Goal: Communication & Community: Participate in discussion

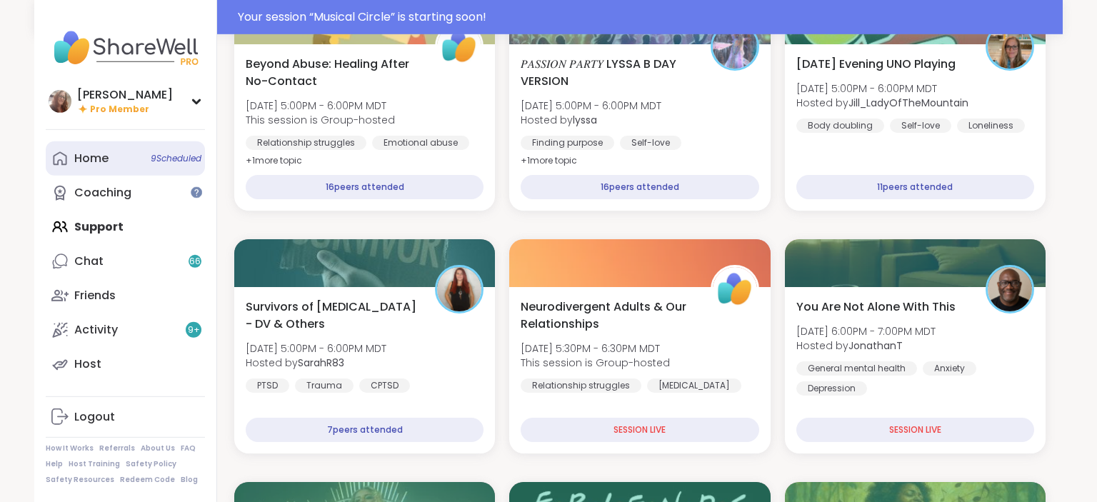
scroll to position [301, 0]
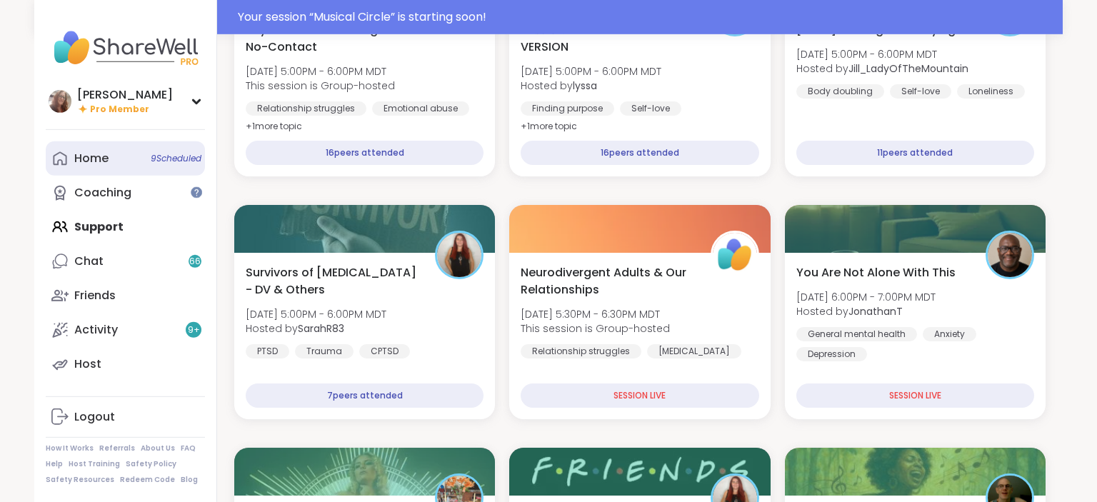
click at [127, 156] on link "Home 9 Scheduled" at bounding box center [125, 158] width 159 height 34
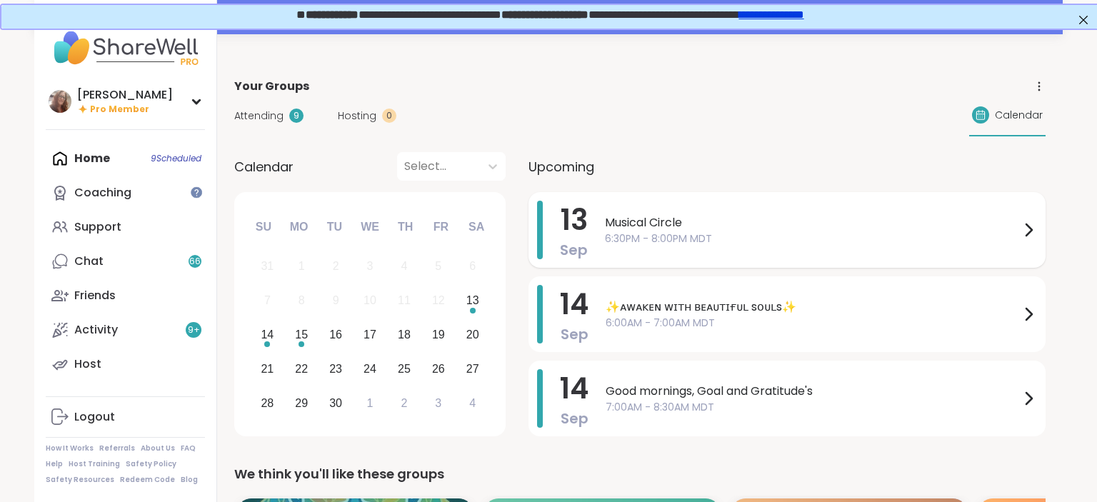
click at [724, 218] on span "Musical Circle" at bounding box center [812, 222] width 415 height 17
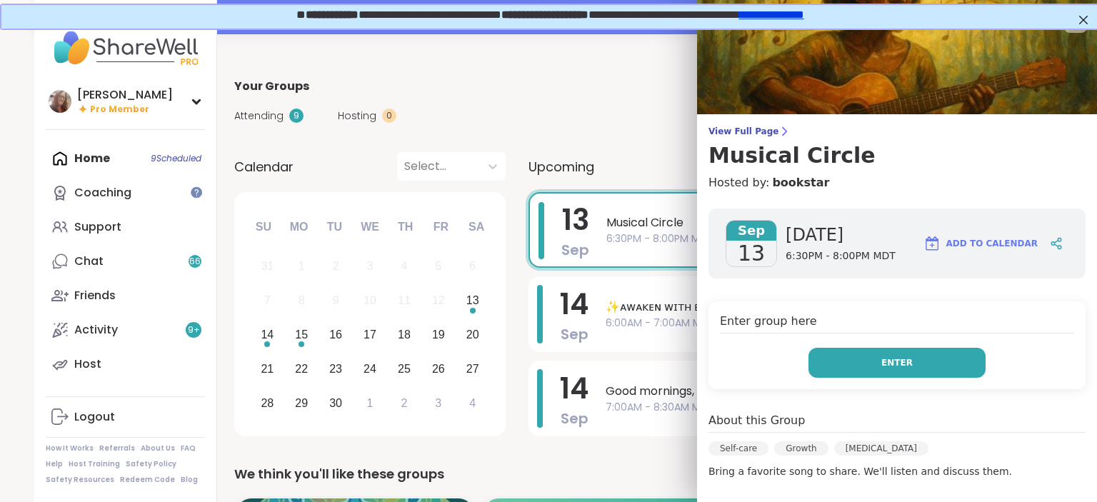
click at [870, 363] on button "Enter" at bounding box center [896, 363] width 177 height 30
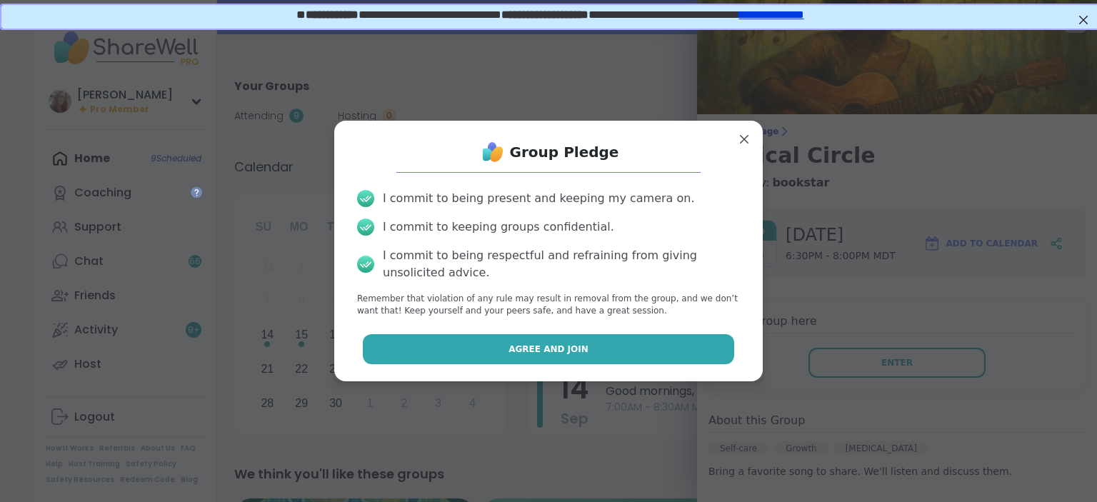
click at [655, 352] on button "Agree and Join" at bounding box center [549, 349] width 372 height 30
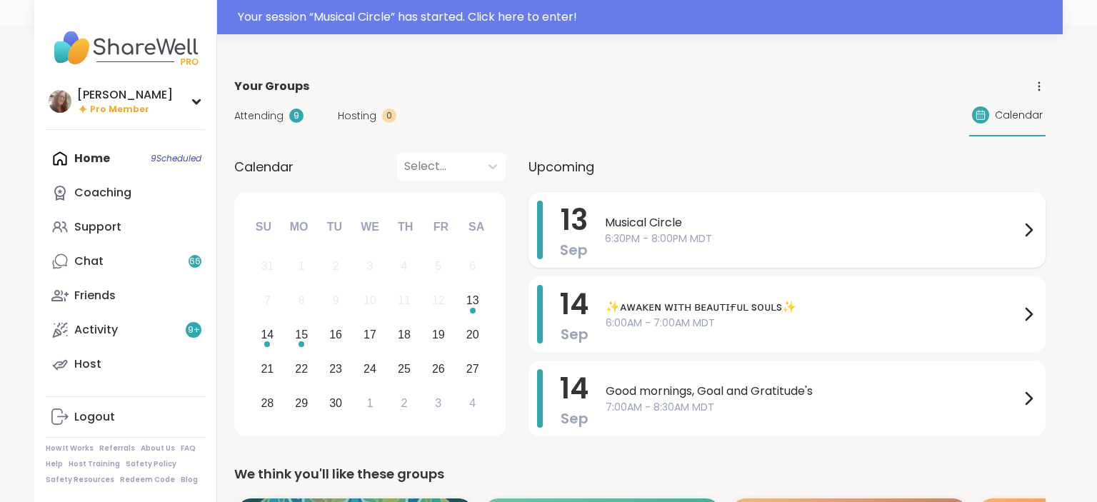
click at [656, 214] on span "Musical Circle" at bounding box center [812, 222] width 415 height 17
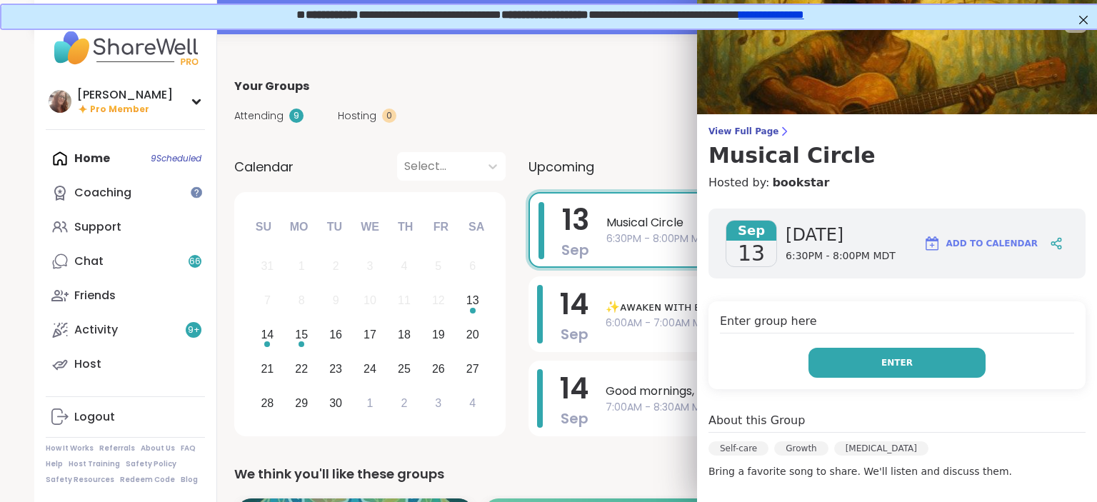
click at [857, 356] on button "Enter" at bounding box center [896, 363] width 177 height 30
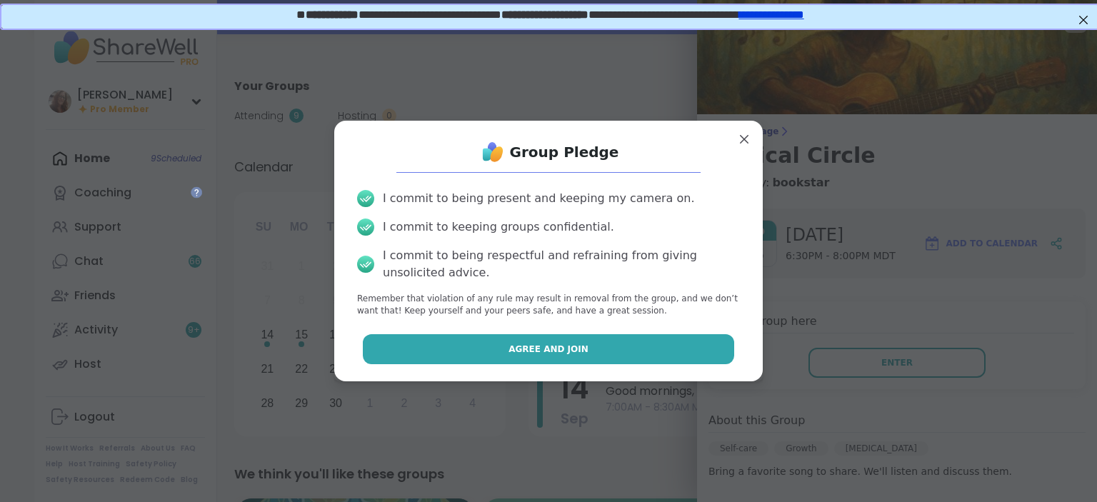
click at [649, 358] on button "Agree and Join" at bounding box center [549, 349] width 372 height 30
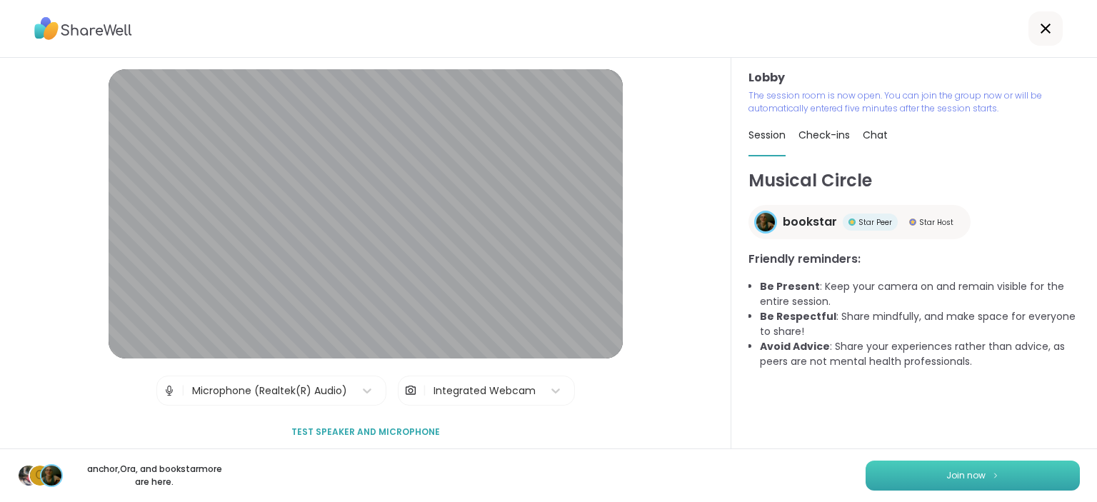
click at [962, 474] on span "Join now" at bounding box center [965, 475] width 39 height 13
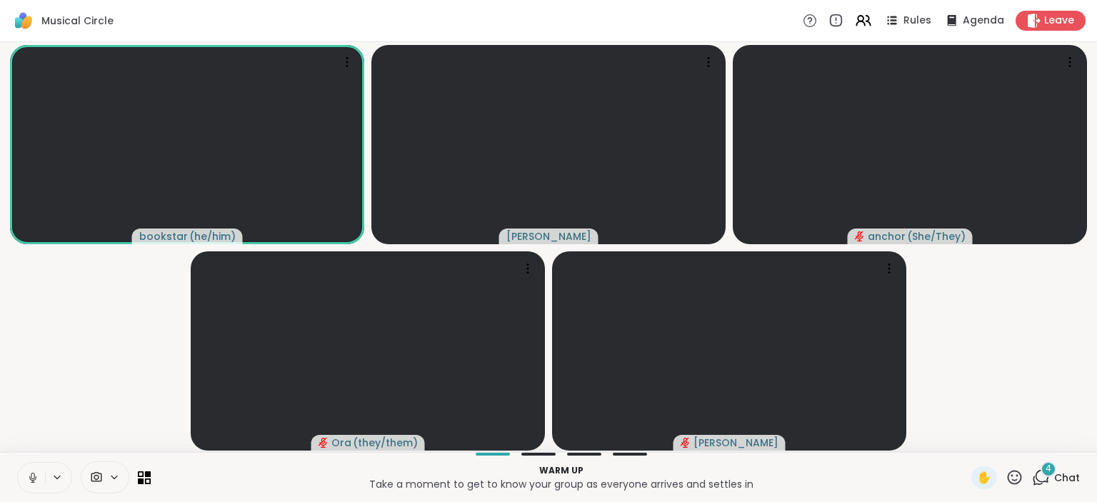
click at [30, 475] on icon at bounding box center [32, 477] width 13 height 13
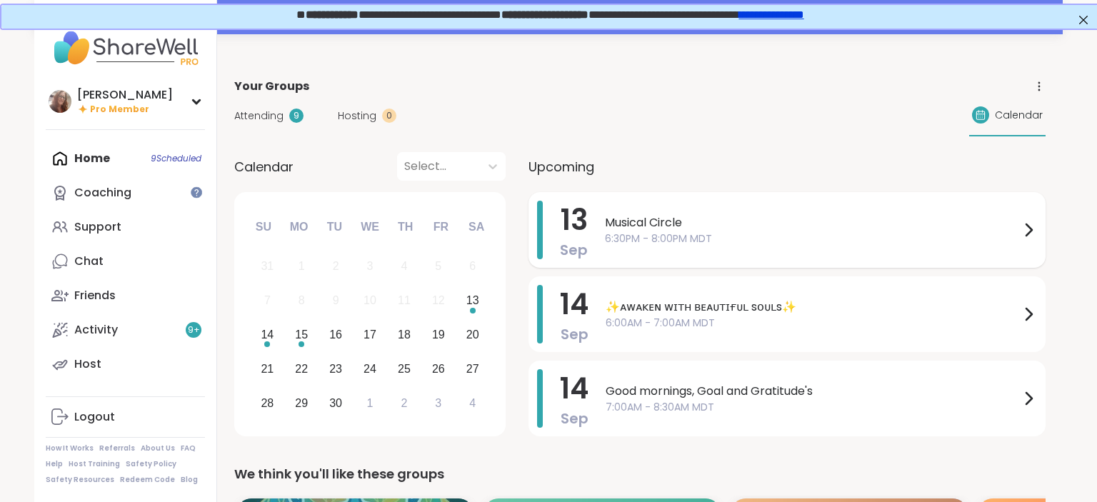
click at [649, 205] on div "Musical Circle 6:30PM - 8:00PM MDT" at bounding box center [821, 230] width 432 height 59
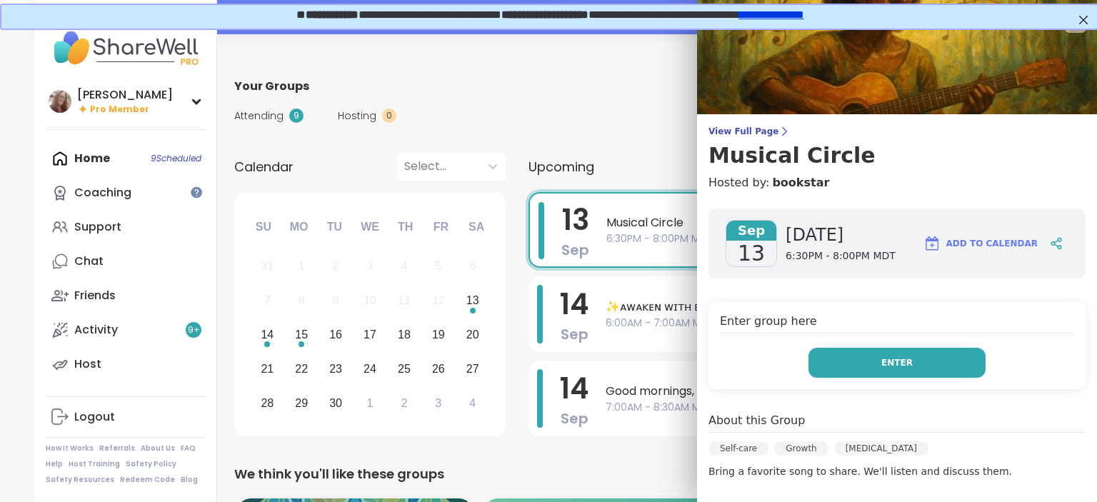
click at [891, 363] on span "Enter" at bounding box center [896, 362] width 31 height 13
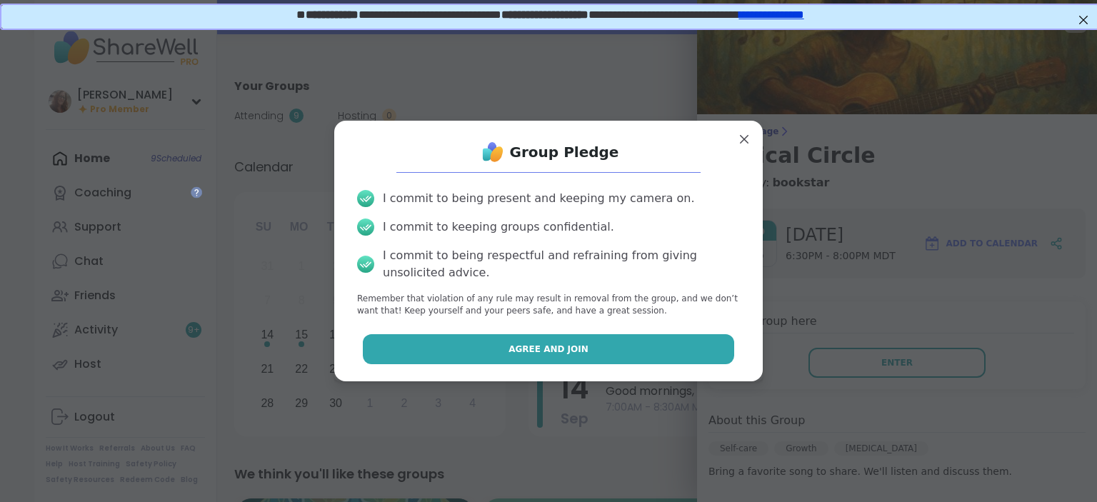
click at [615, 343] on button "Agree and Join" at bounding box center [549, 349] width 372 height 30
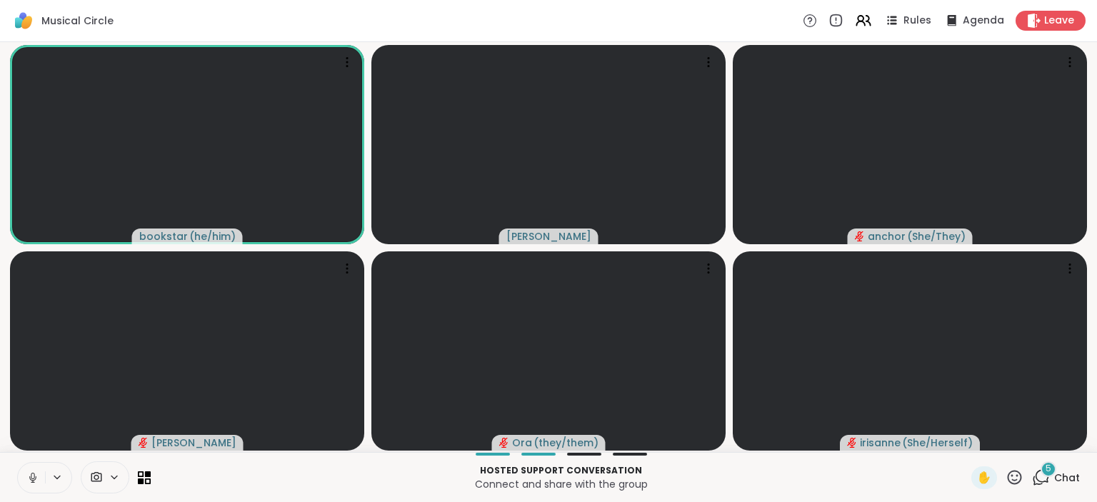
click at [35, 476] on icon at bounding box center [32, 477] width 13 height 13
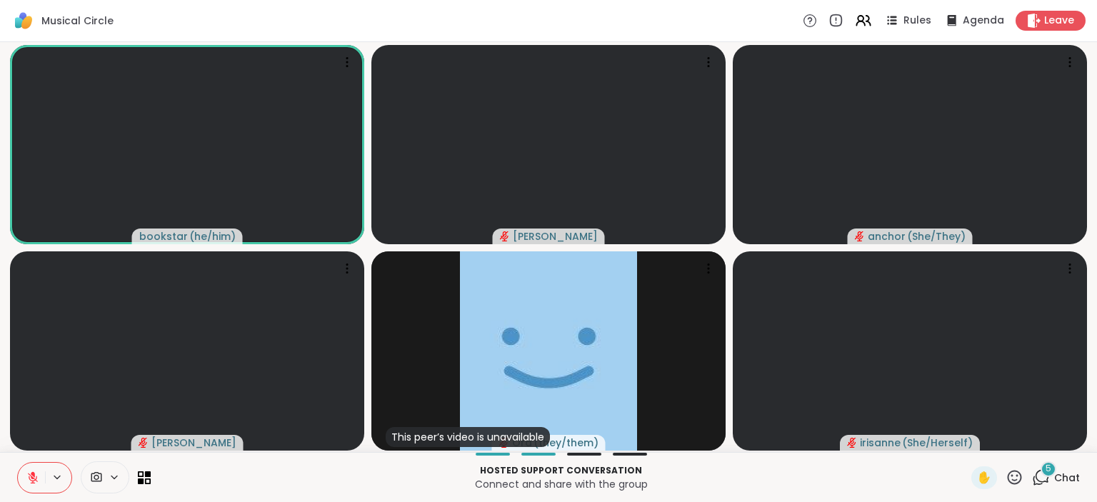
click at [1050, 472] on span "5" at bounding box center [1048, 469] width 6 height 12
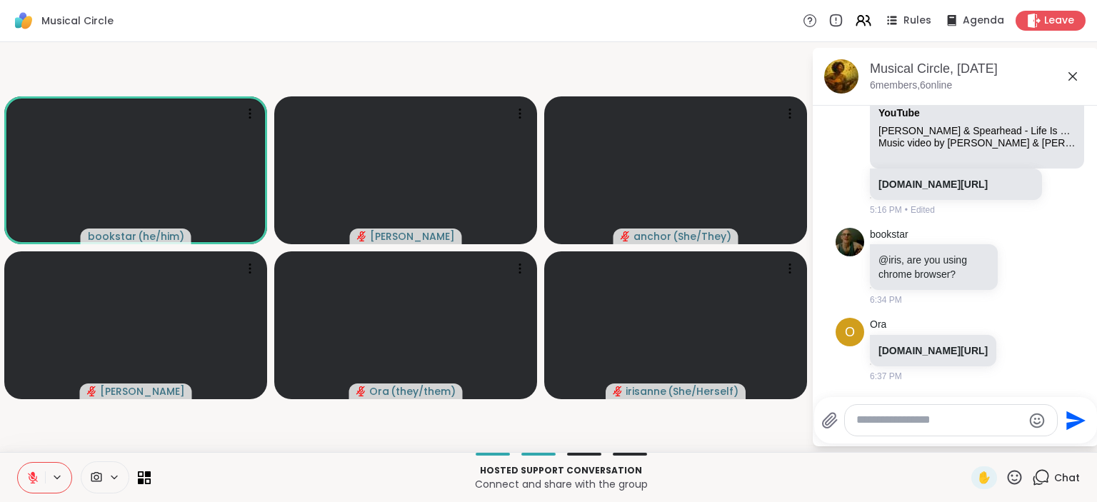
scroll to position [1332, 0]
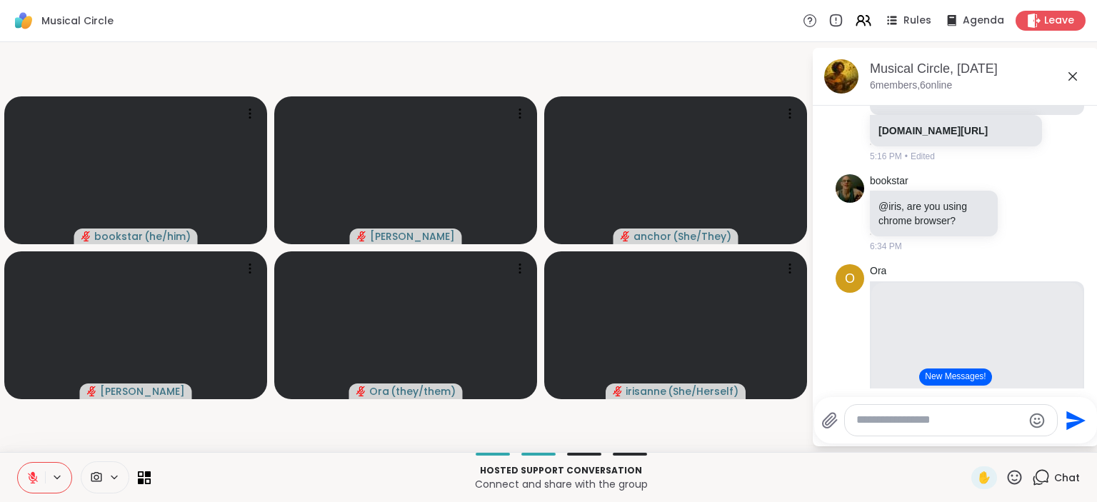
click at [29, 483] on icon at bounding box center [32, 477] width 13 height 13
click at [29, 471] on icon at bounding box center [32, 477] width 13 height 13
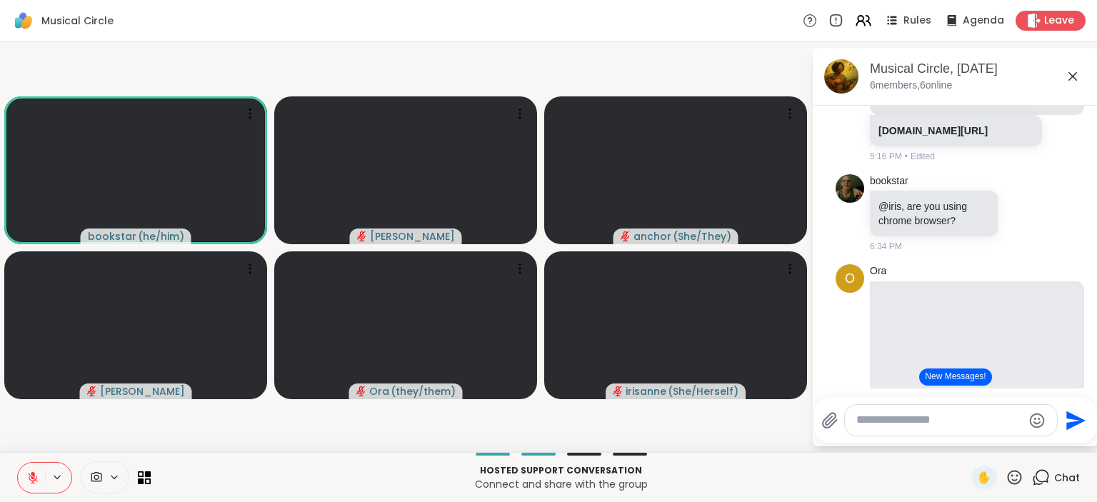
scroll to position [3, 0]
click at [1070, 242] on div "bookstar @iris, are you using chrome browser? 6:34 PM" at bounding box center [955, 211] width 240 height 91
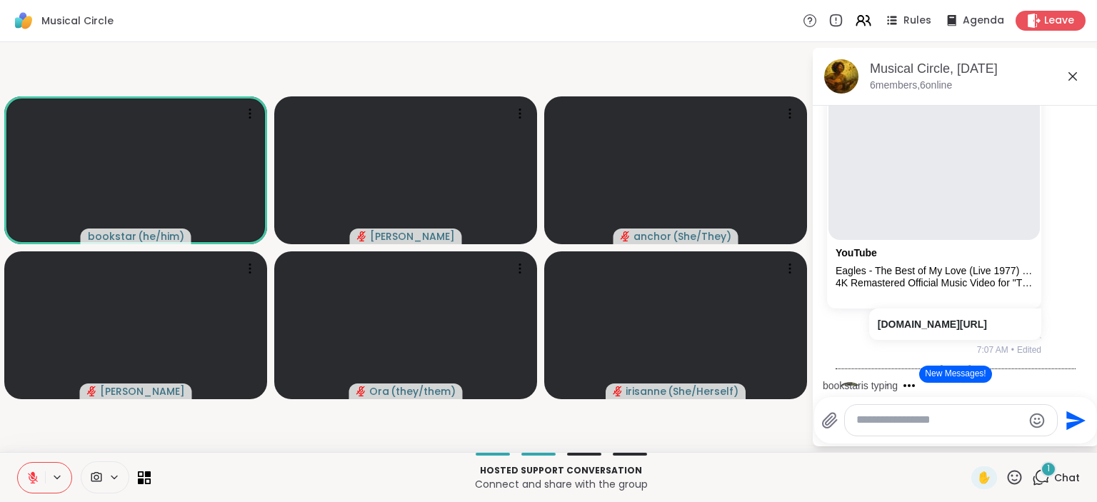
scroll to position [139, 0]
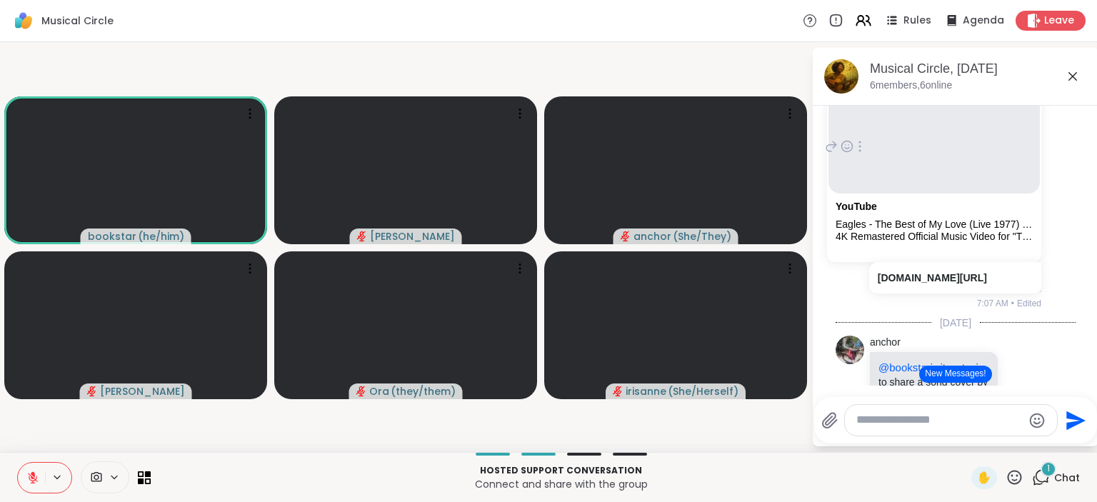
click at [955, 283] on p "youtu.be/7VDuTGJ_ZQI?si=n-BwW3ugxzv_Vzpl" at bounding box center [954, 278] width 155 height 14
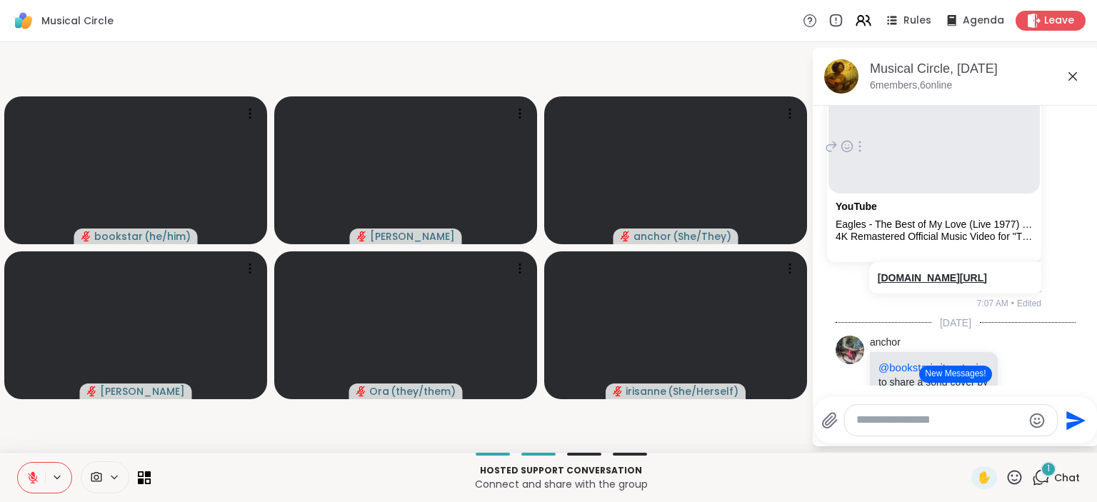
click at [953, 273] on link "youtu.be/7VDuTGJ_ZQI?si=n-BwW3ugxzv_Vzpl" at bounding box center [931, 277] width 109 height 11
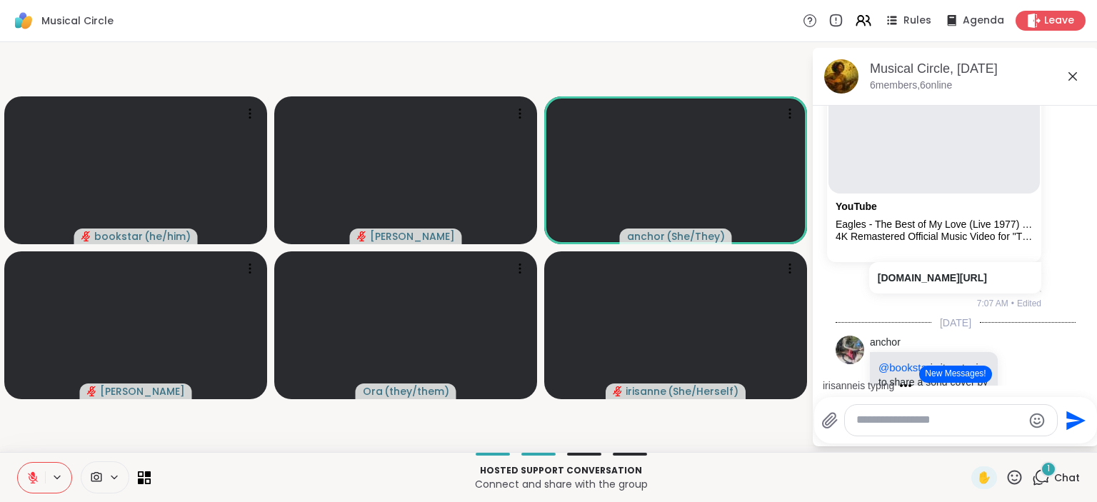
drag, startPoint x: 36, startPoint y: 458, endPoint x: 84, endPoint y: 478, distance: 52.5
click at [84, 478] on div "Hosted support conversation Connect and share with the group ✋ 1 Chat" at bounding box center [548, 477] width 1097 height 50
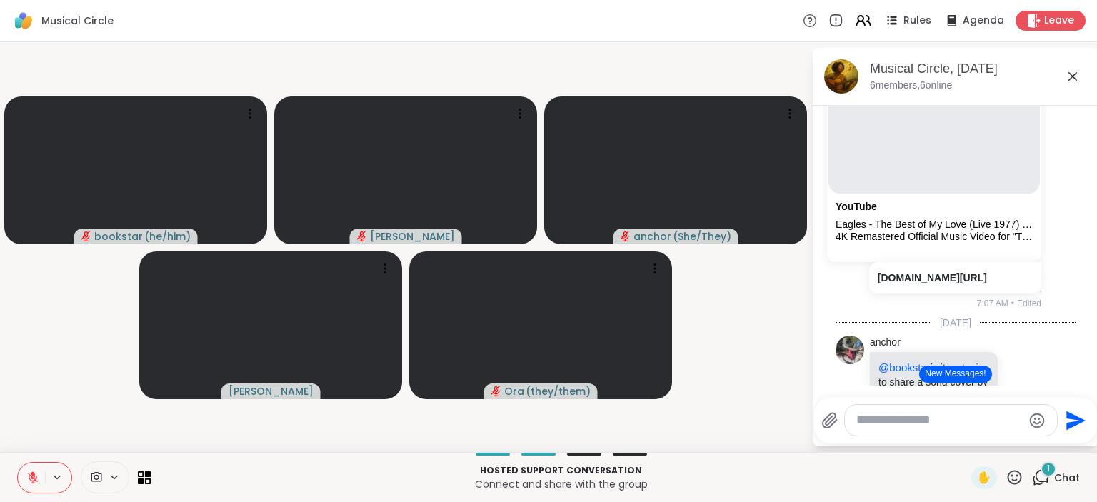
click at [26, 466] on button at bounding box center [31, 478] width 27 height 30
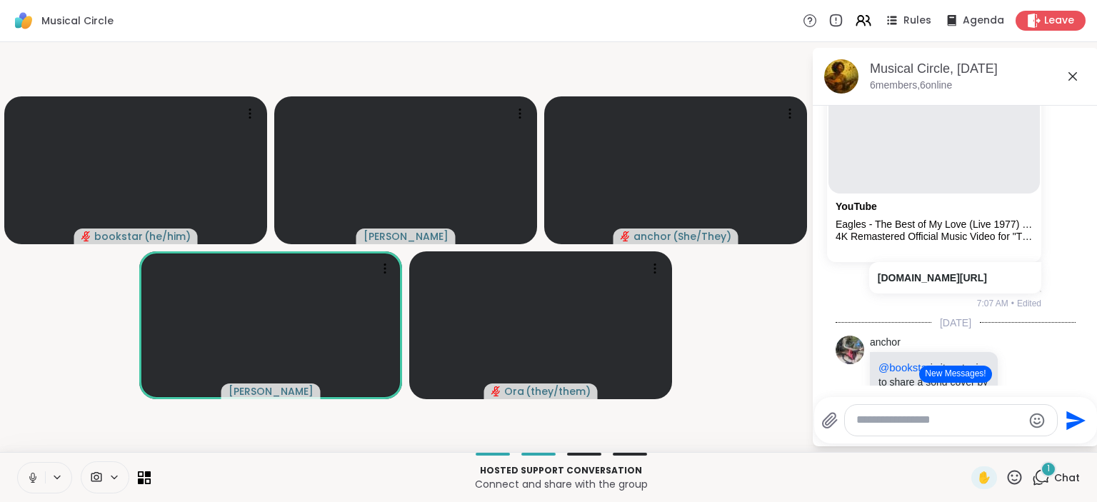
click at [26, 466] on button at bounding box center [31, 478] width 27 height 30
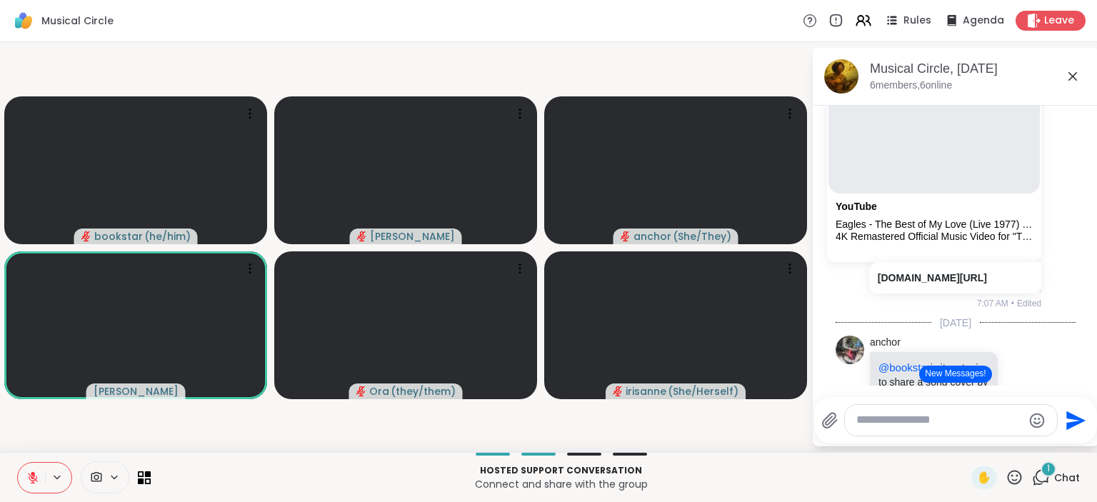
click at [33, 471] on button at bounding box center [31, 478] width 27 height 30
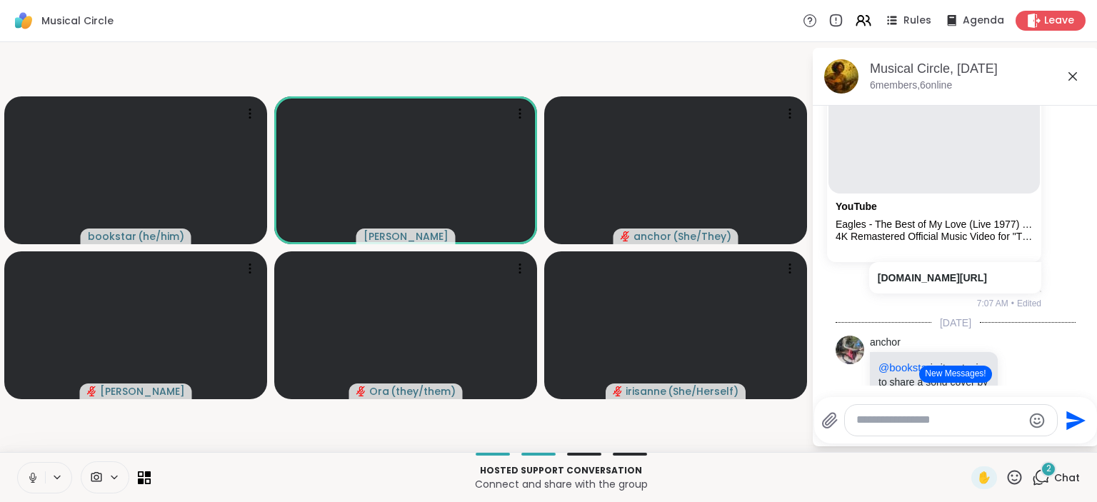
click at [29, 475] on icon at bounding box center [32, 477] width 13 height 13
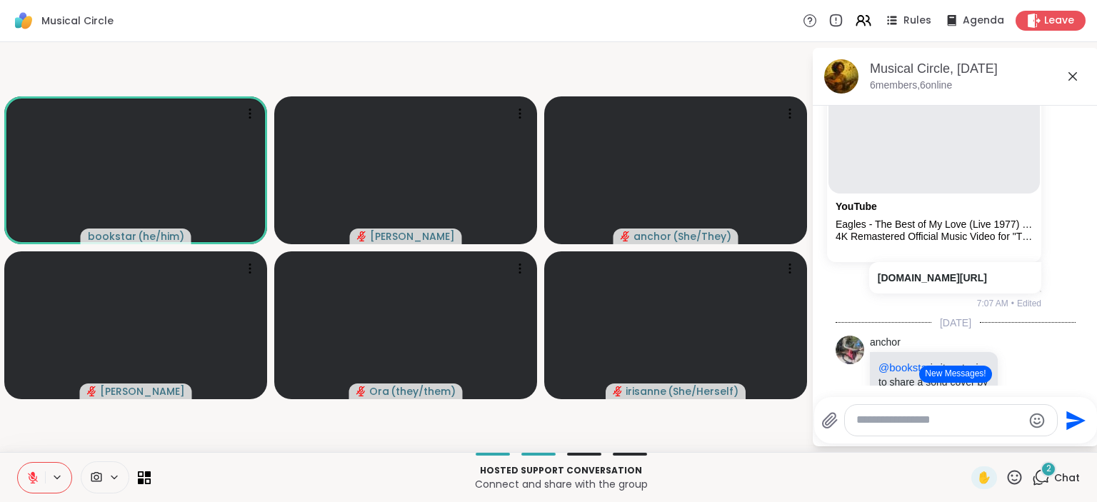
click at [38, 476] on icon at bounding box center [32, 477] width 13 height 13
click at [37, 481] on icon at bounding box center [33, 478] width 10 height 10
click at [36, 484] on button at bounding box center [31, 478] width 27 height 30
click at [1058, 263] on div "You YouTube Eagles - The Best of My Love (Live 1977) (Official Video) [4K] 4K R…" at bounding box center [955, 147] width 240 height 337
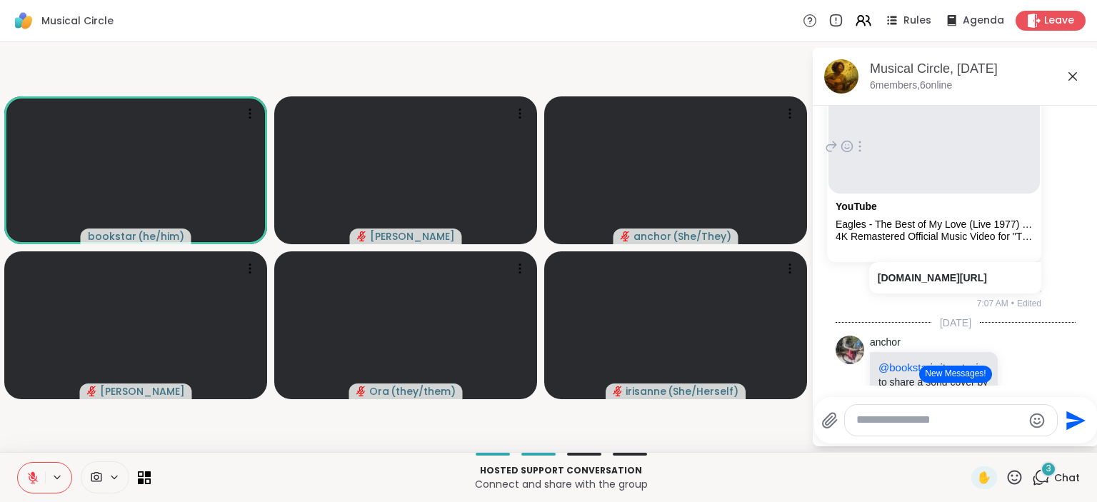
click at [1052, 230] on div "You YouTube Eagles - The Best of My Love (Live 1977) (Official Video) [4K] 4K R…" at bounding box center [955, 147] width 240 height 337
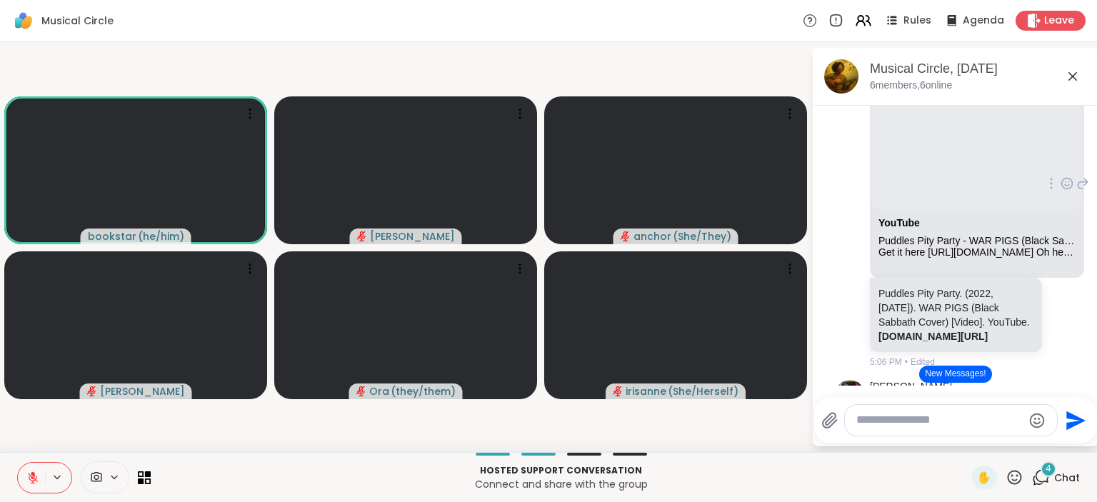
scroll to position [740, 0]
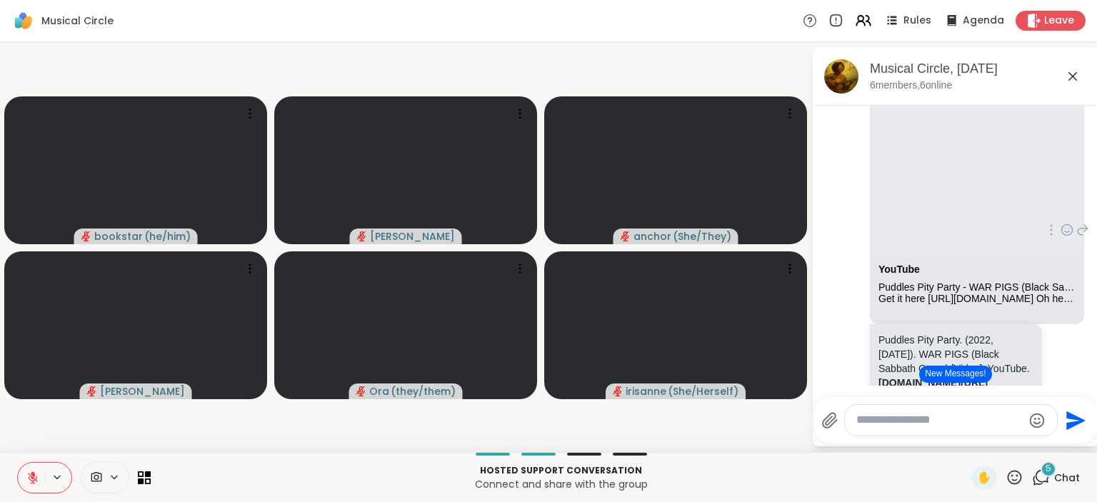
click at [1064, 372] on div "anchor YouTube Puddles Pity Party - WAR PIGS (Black Sabbath Cover) Get it here …" at bounding box center [955, 231] width 240 height 380
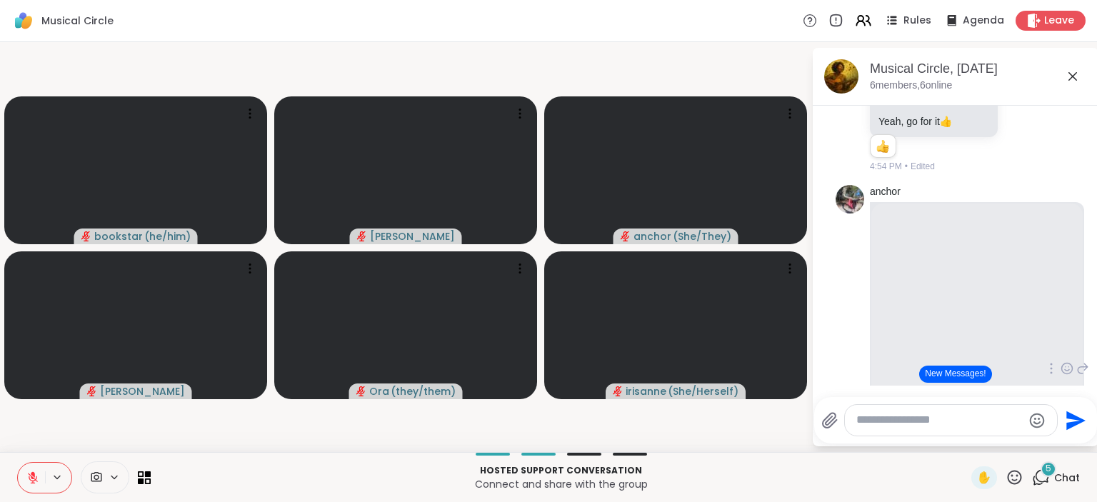
scroll to position [648, 0]
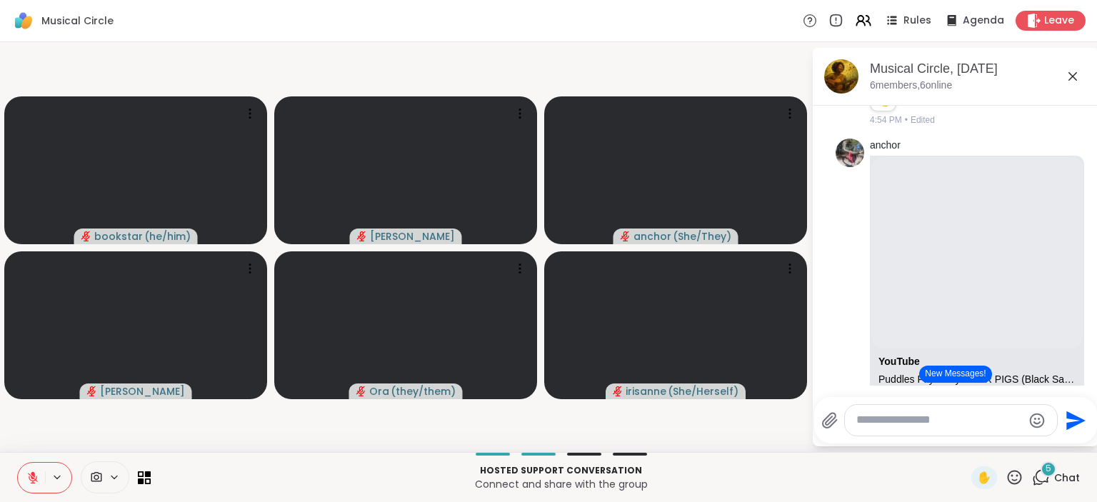
click at [1025, 116] on div "bookstar anchor @bookstar is it on topic to share a song cover by a character a…" at bounding box center [957, 43] width 175 height 168
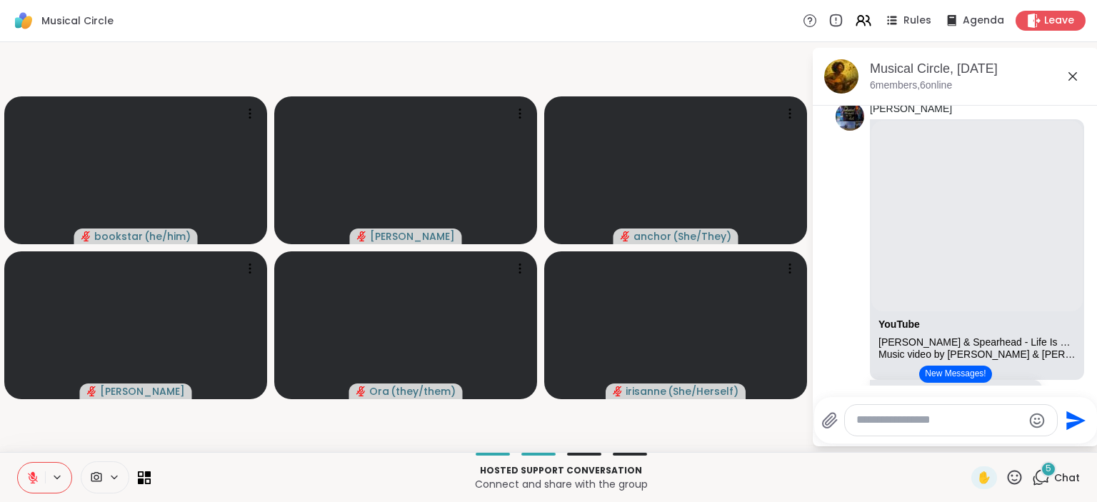
scroll to position [1110, 0]
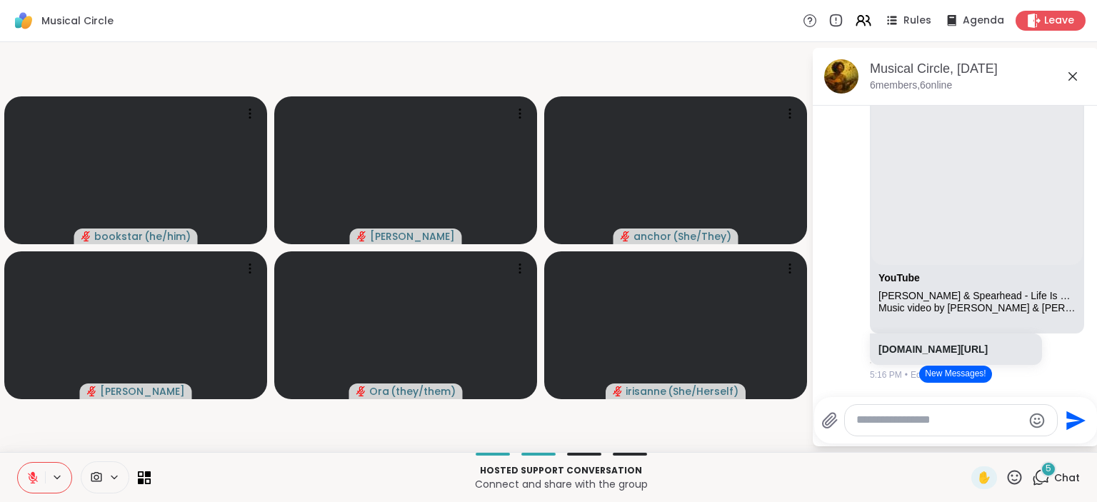
click at [44, 477] on button at bounding box center [31, 478] width 27 height 30
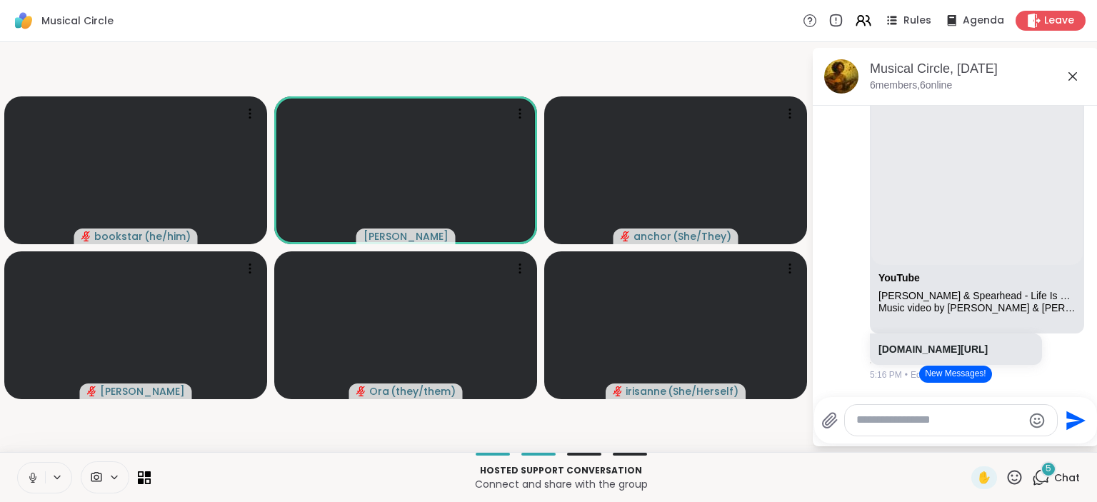
click at [44, 477] on button at bounding box center [31, 478] width 27 height 30
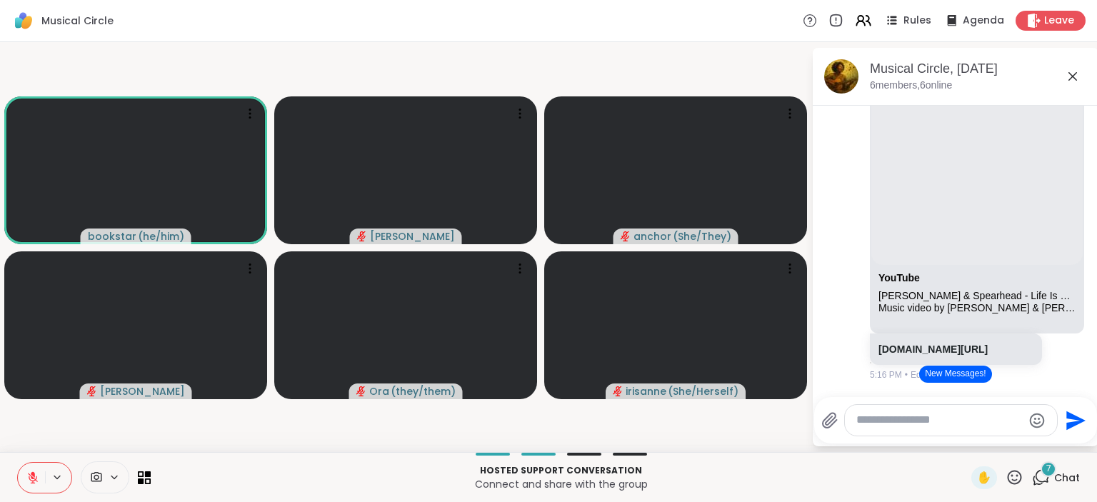
click at [32, 481] on icon at bounding box center [33, 478] width 10 height 10
click at [32, 482] on icon at bounding box center [33, 481] width 4 height 1
click at [30, 484] on button at bounding box center [31, 478] width 27 height 30
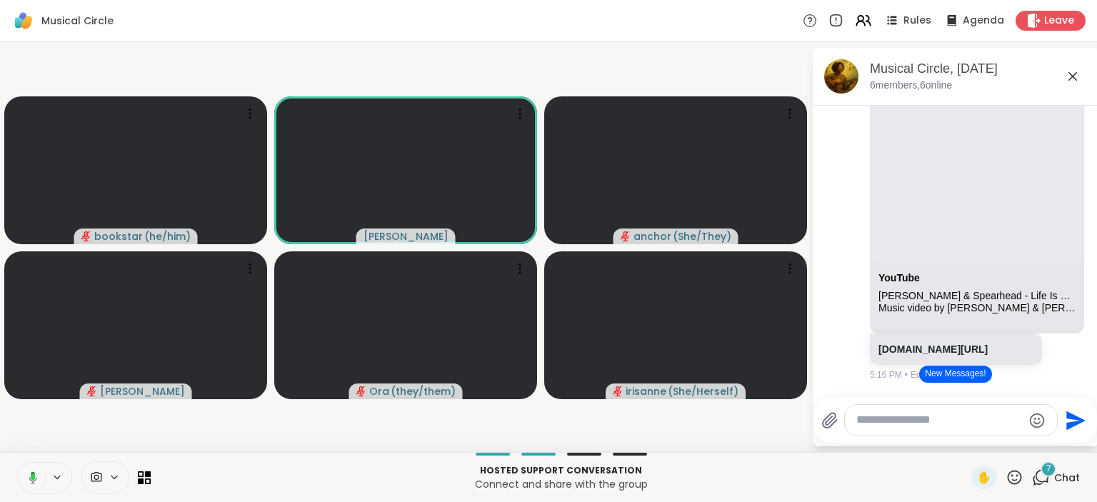
click at [30, 475] on icon at bounding box center [30, 477] width 13 height 13
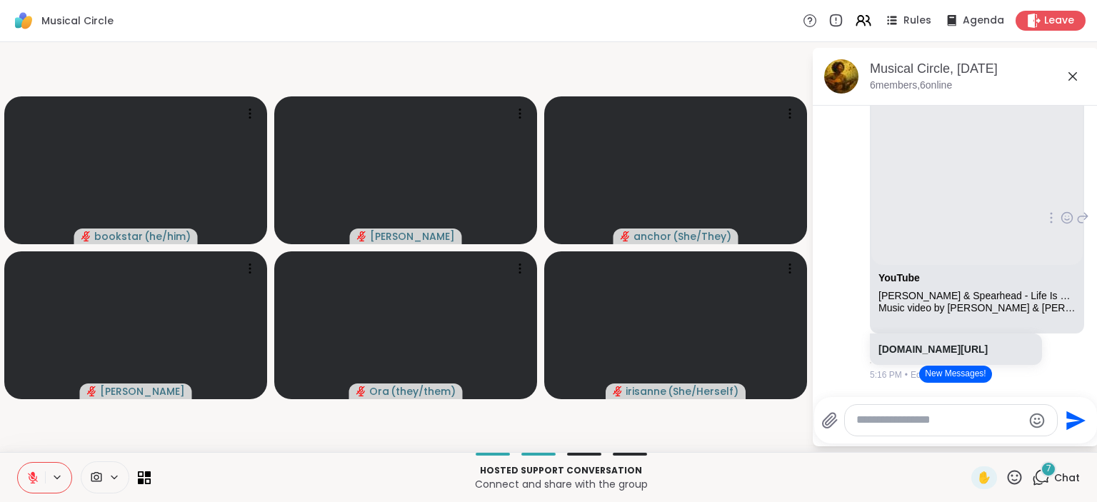
click at [1060, 358] on div "Sheilah YouTube Michael Franti & Spearhead - Life Is Better With You (Lyric Vid…" at bounding box center [955, 218] width 240 height 337
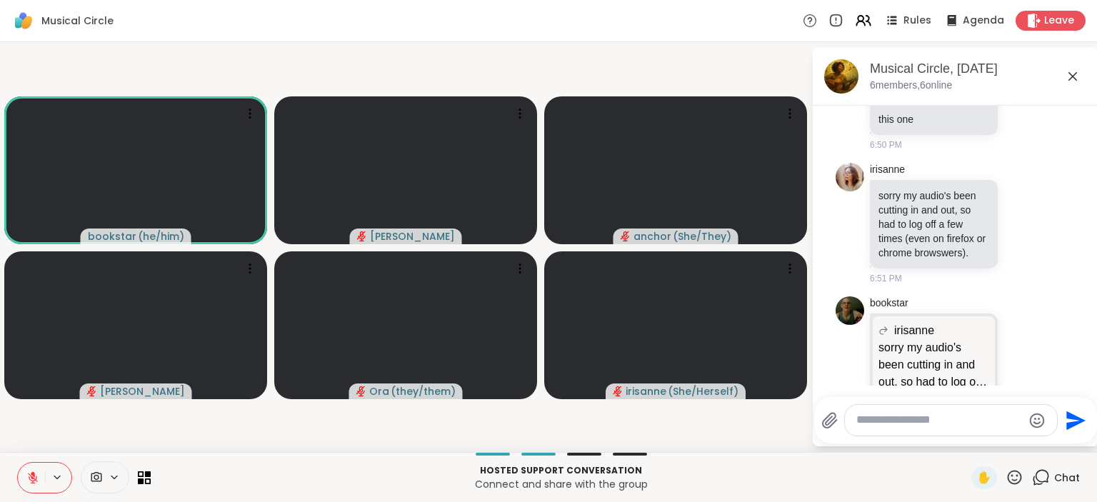
scroll to position [2673, 0]
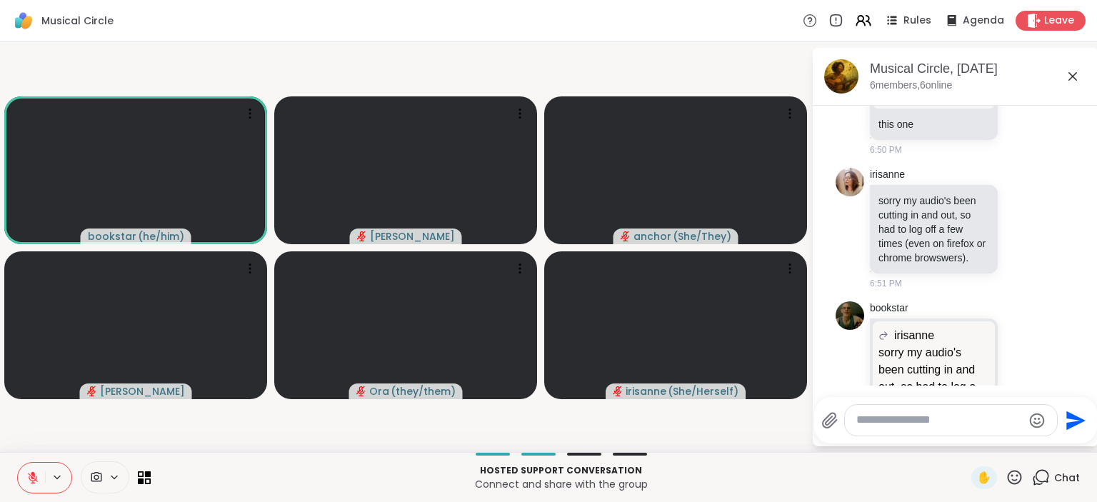
click at [1060, 358] on div "bookstar irisanne sorry my audio's been cutting in and out, so had to log off a…" at bounding box center [955, 414] width 240 height 236
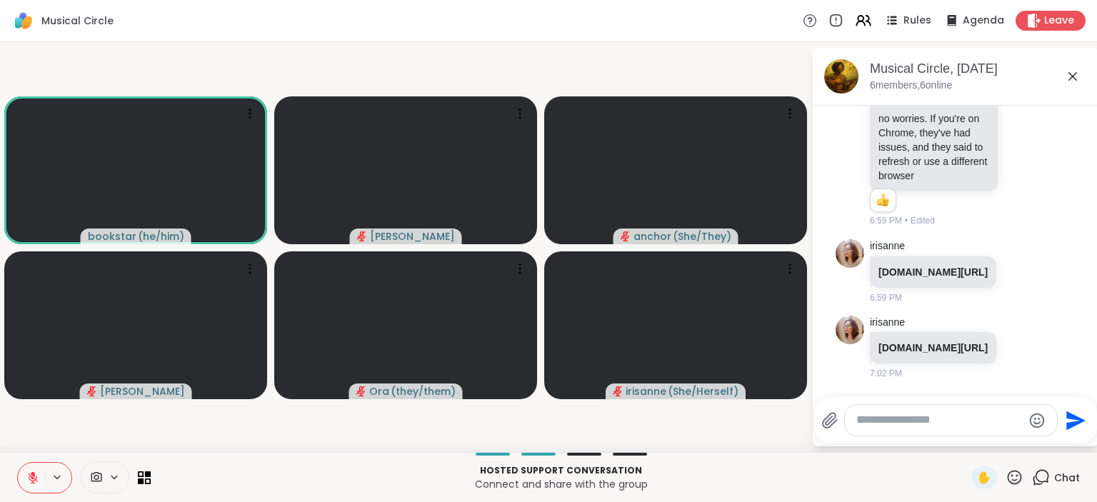
scroll to position [3027, 0]
click at [1072, 74] on icon at bounding box center [1072, 76] width 17 height 17
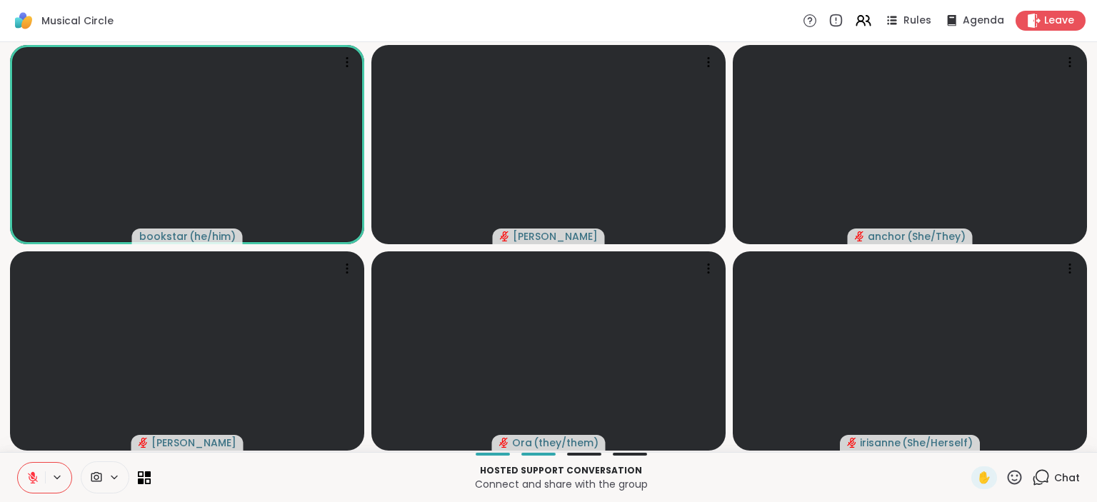
click at [1055, 474] on div "Chat" at bounding box center [1056, 477] width 48 height 23
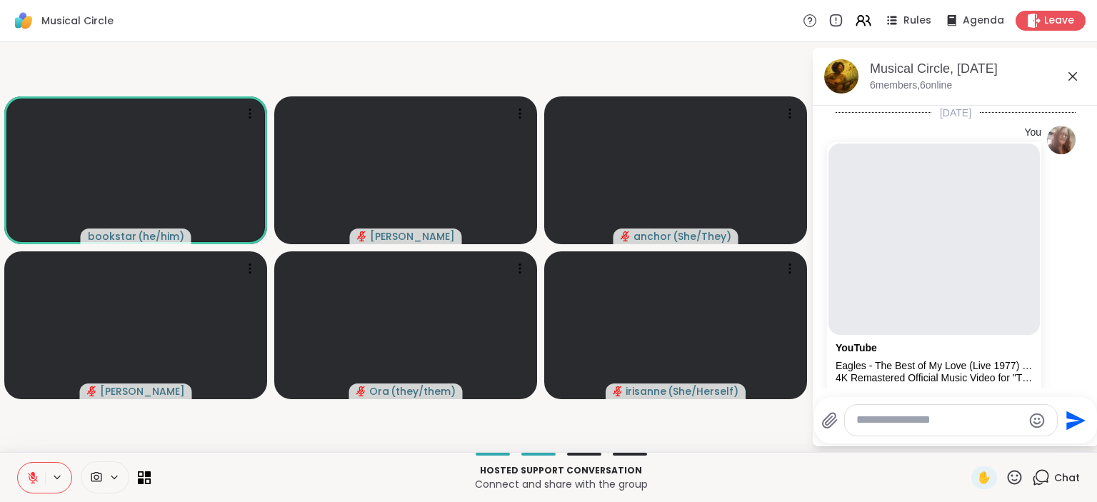
scroll to position [3013, 0]
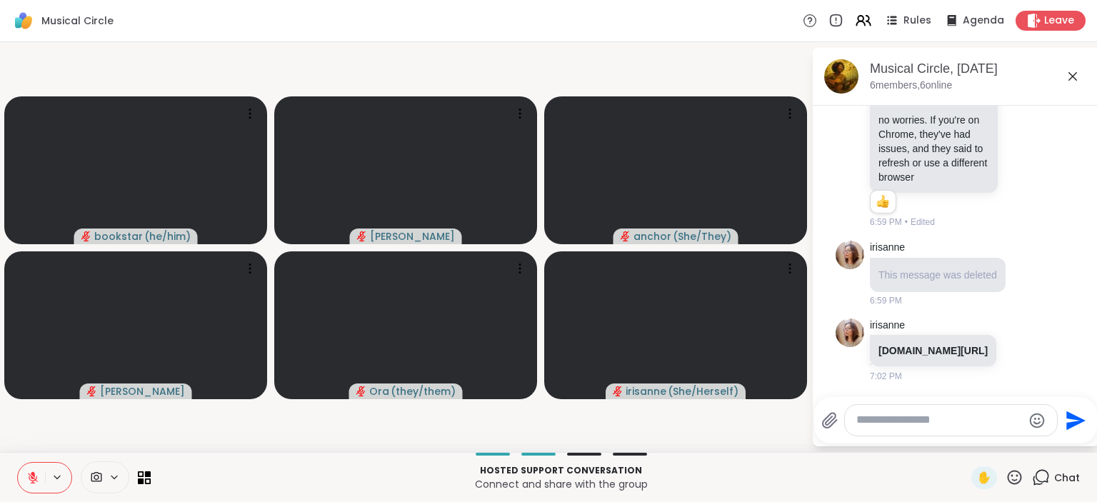
click at [1075, 356] on li "irisanne youtube.com/watch?v=_EMaF2jeD6Q 7:02 PM" at bounding box center [955, 351] width 259 height 76
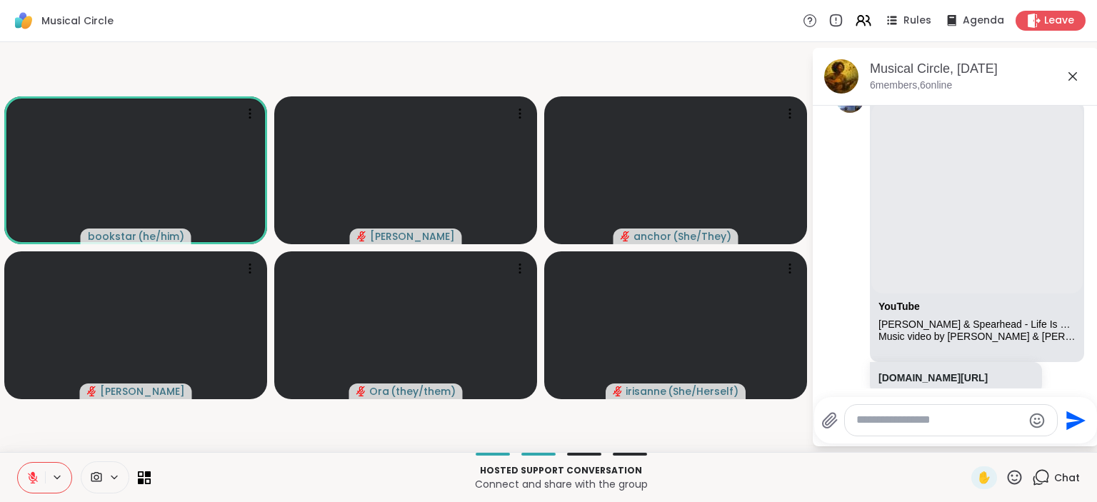
scroll to position [1117, 0]
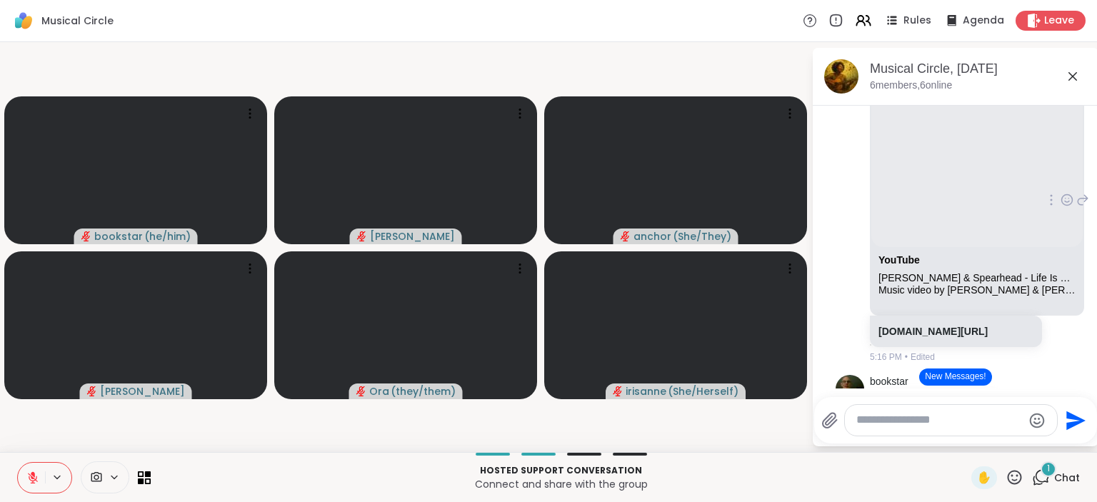
click at [1066, 369] on div "Sheilah YouTube Michael Franti & Spearhead - Life Is Better With You (Lyric Vid…" at bounding box center [955, 200] width 240 height 337
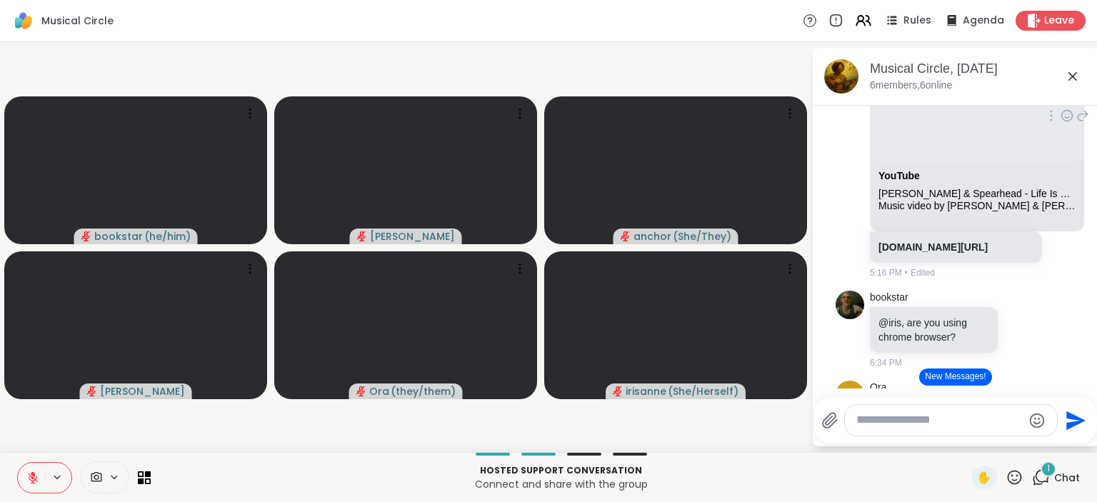
scroll to position [1209, 0]
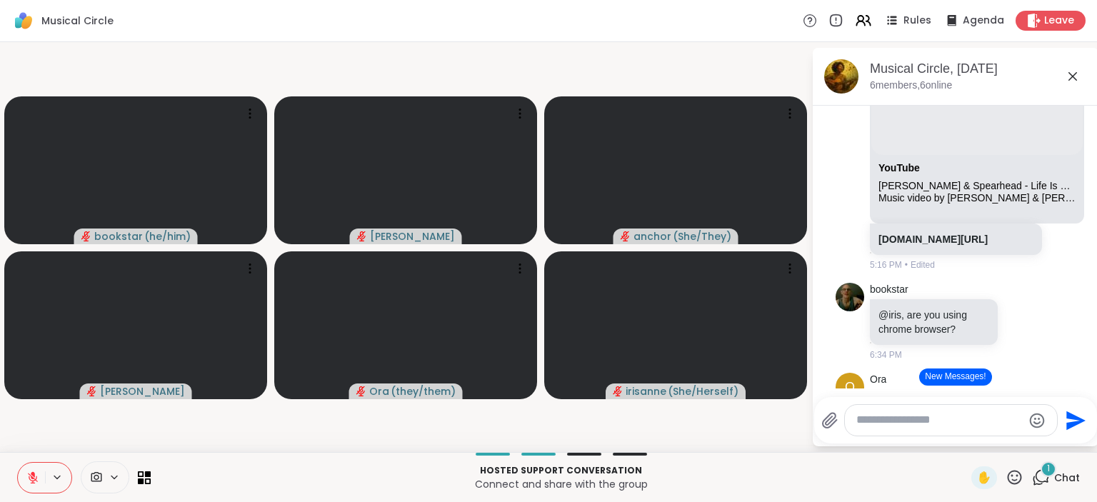
click at [27, 473] on icon at bounding box center [32, 477] width 13 height 13
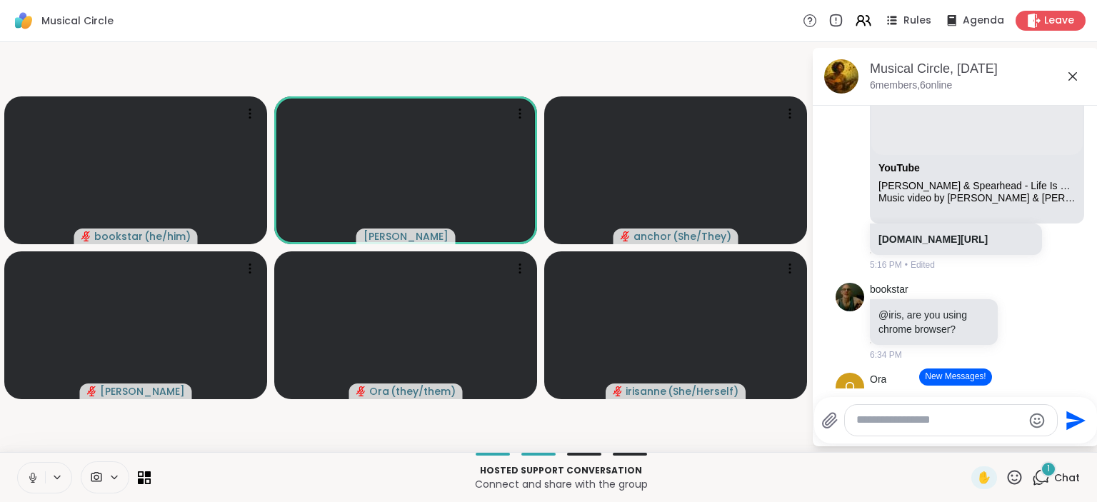
click at [27, 473] on icon at bounding box center [32, 477] width 13 height 13
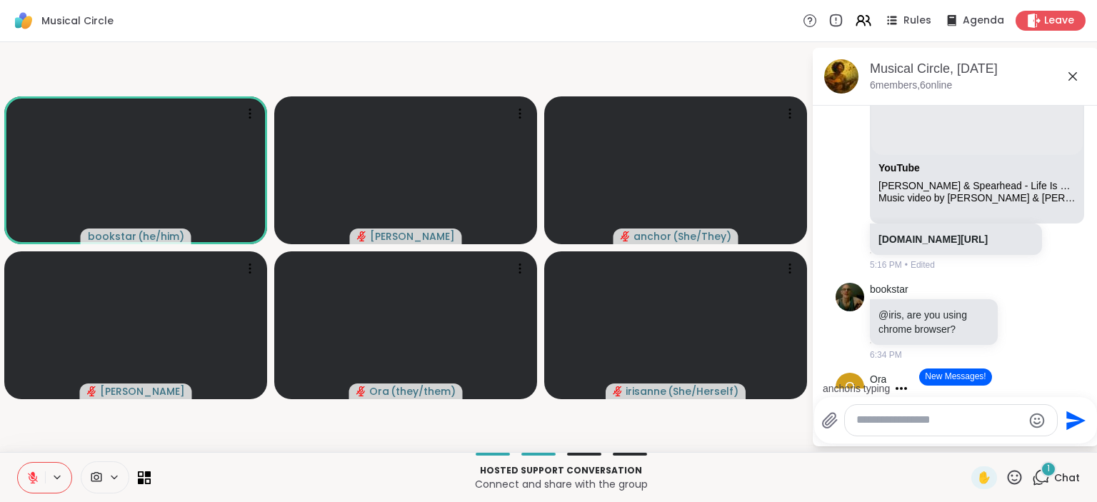
click at [27, 473] on icon at bounding box center [32, 477] width 13 height 13
click at [1055, 313] on div "bookstar @iris, are you using chrome browser? 6:34 PM" at bounding box center [955, 322] width 240 height 91
click at [1061, 273] on div "Sheilah YouTube Michael Franti & Spearhead - Life Is Better With You (Lyric Vid…" at bounding box center [955, 108] width 240 height 337
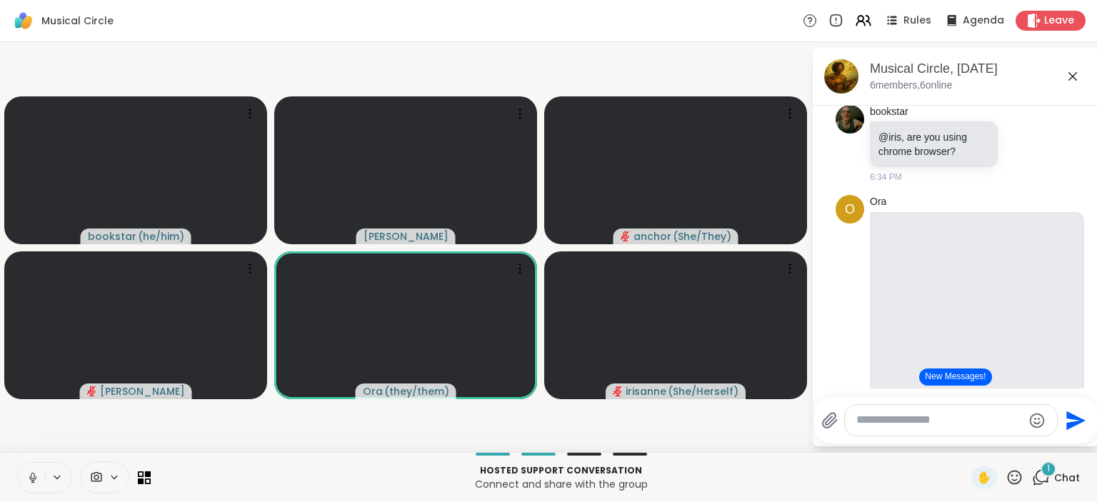
scroll to position [1394, 0]
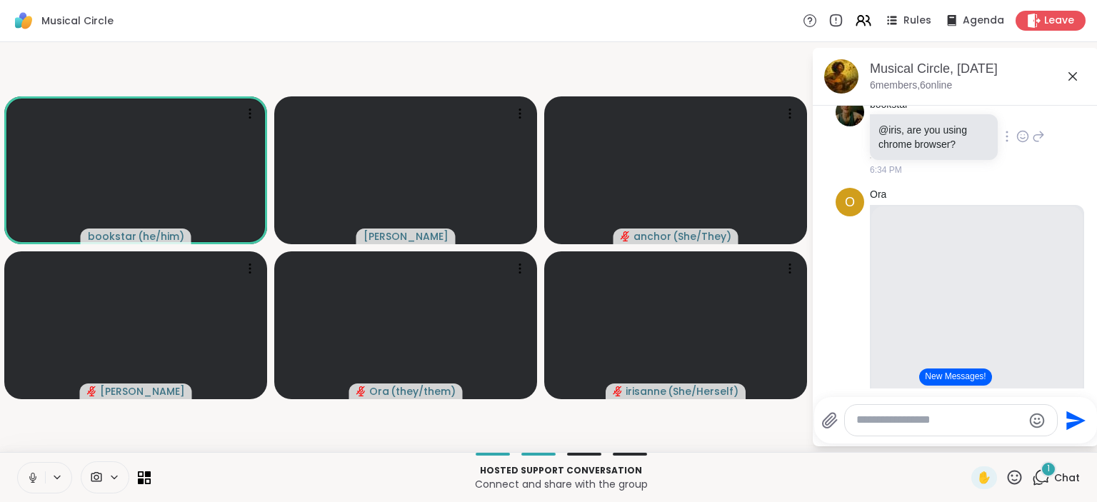
click at [1060, 183] on div "bookstar @iris, are you using chrome browser? 6:34 PM" at bounding box center [955, 137] width 240 height 91
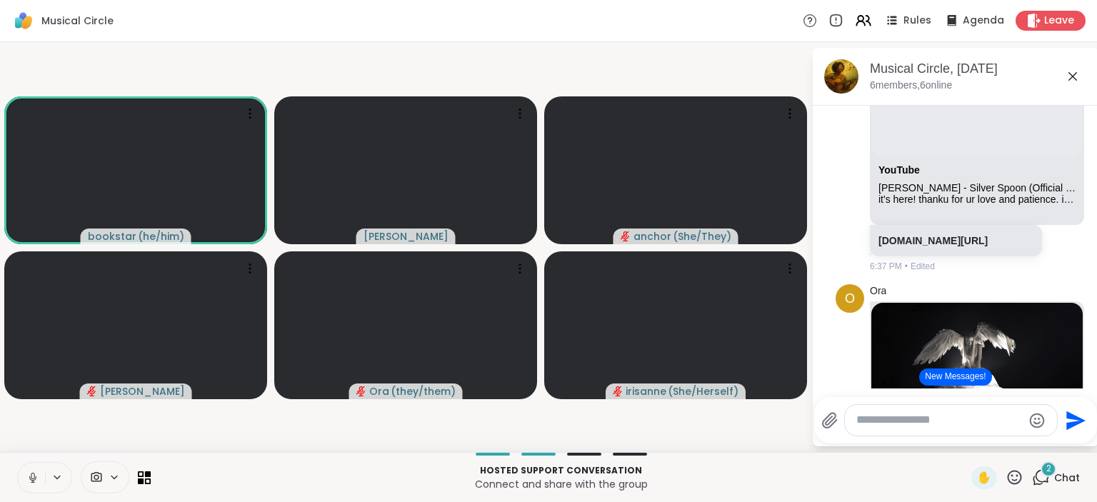
scroll to position [1625, 0]
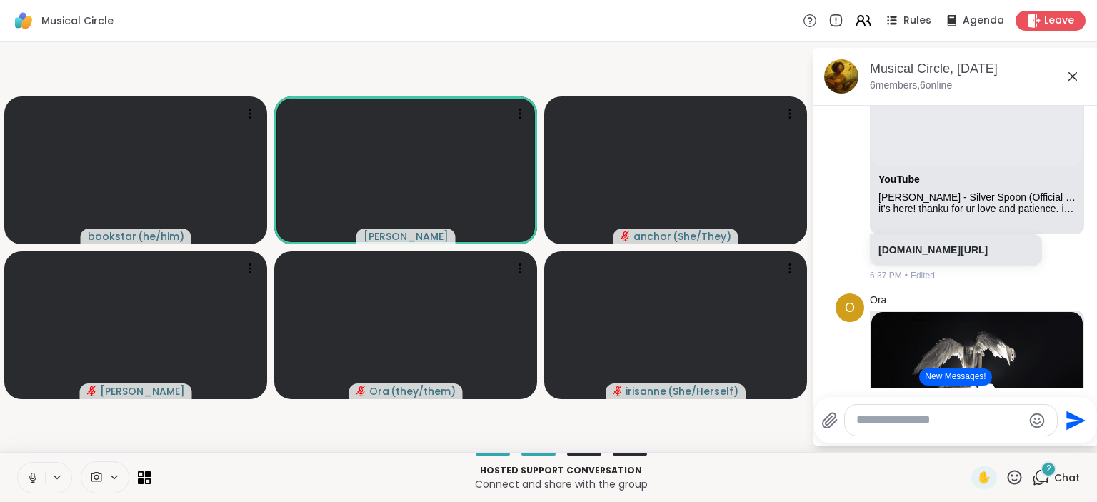
click at [33, 473] on icon at bounding box center [32, 477] width 13 height 13
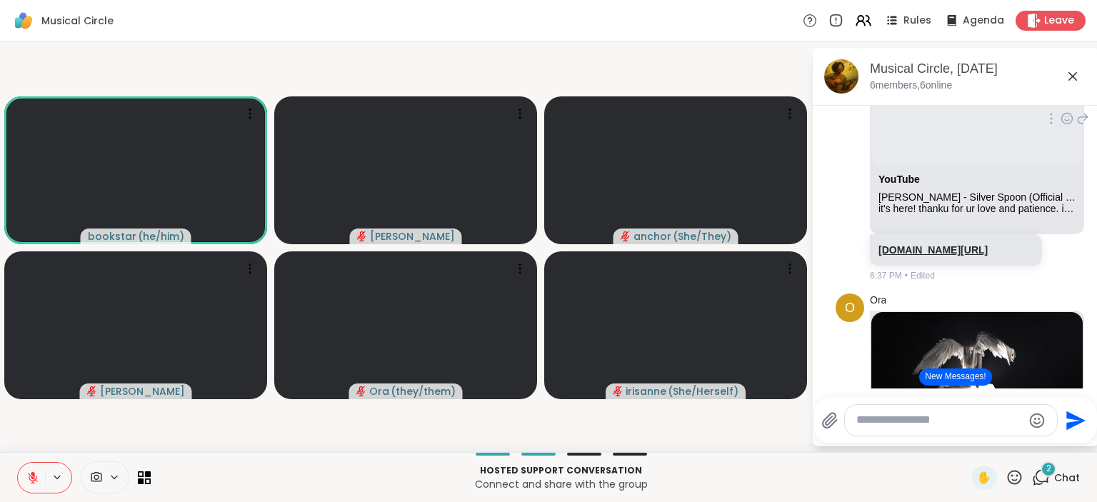
click at [945, 256] on link "youtu.be/fr4_7LAVCdE?si=S46ekMQeBbOKNgEp" at bounding box center [932, 249] width 109 height 11
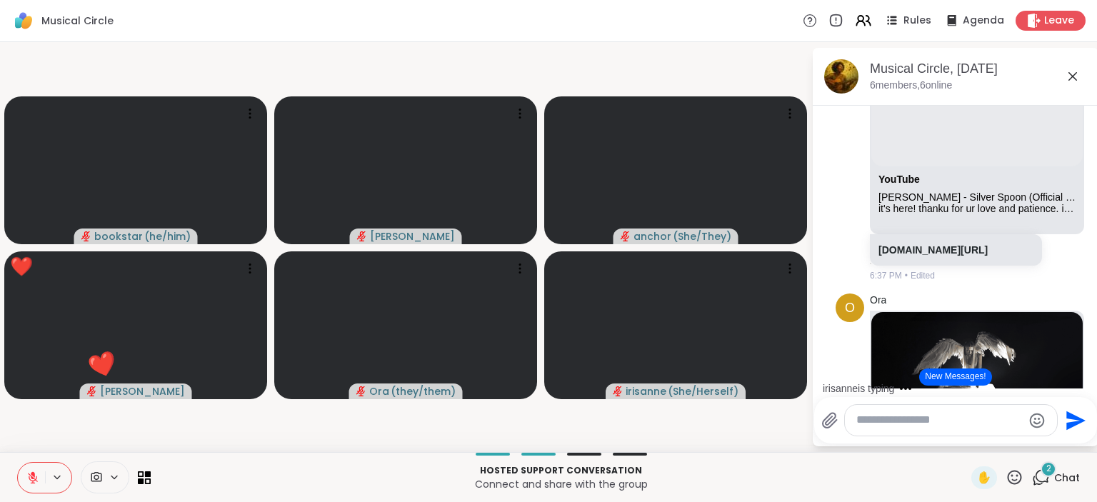
scroll to position [1881, 0]
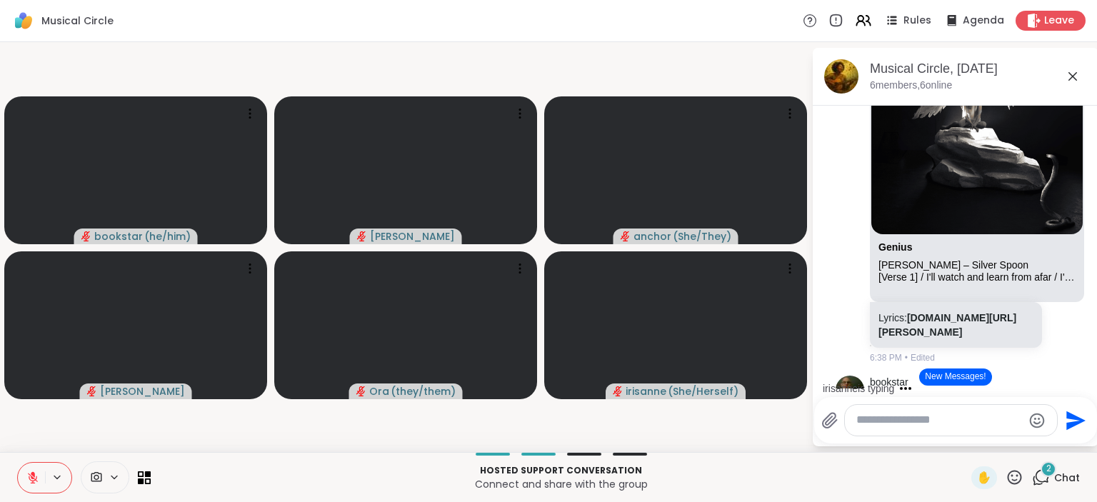
click at [906, 420] on textarea "Type your message" at bounding box center [939, 420] width 166 height 15
type textarea "**********"
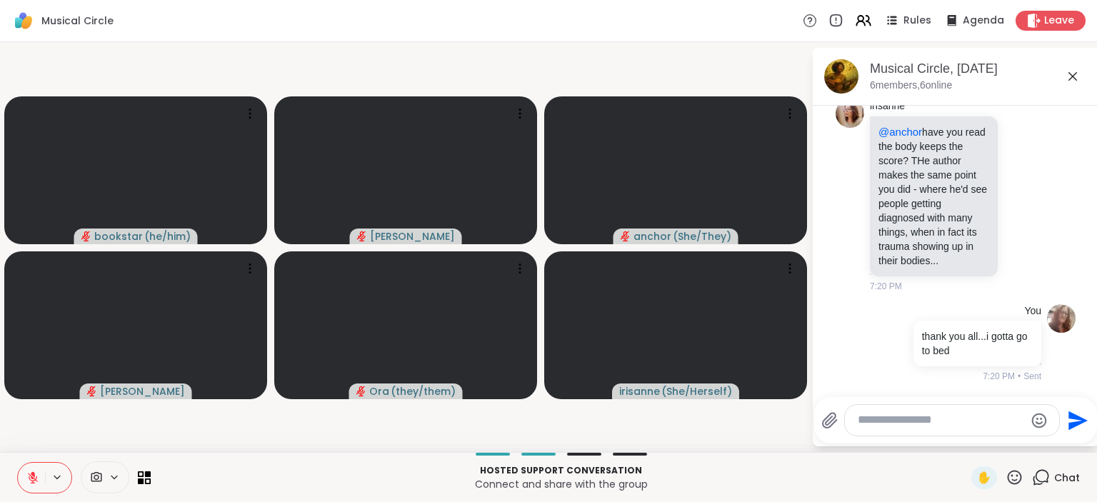
scroll to position [3591, 0]
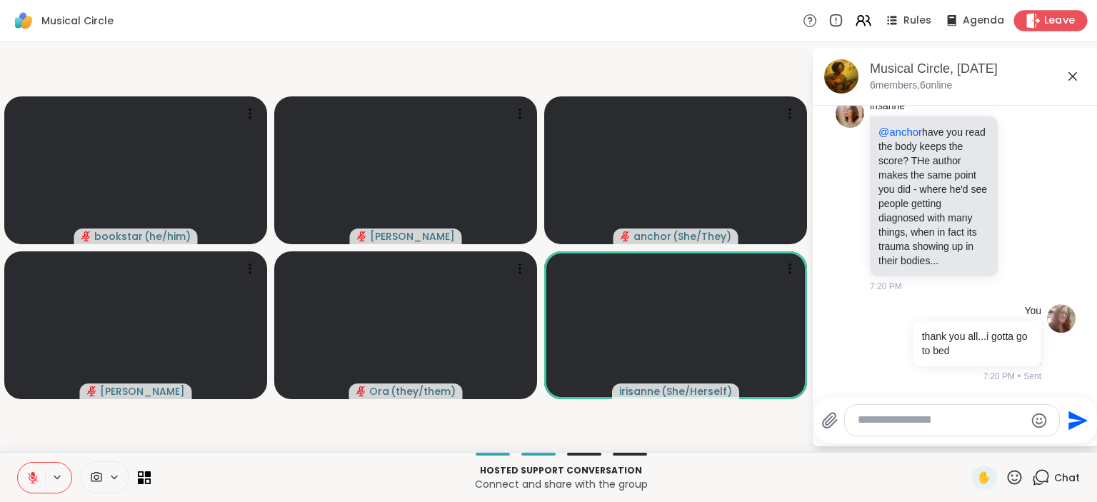
click at [1047, 22] on span "Leave" at bounding box center [1059, 21] width 31 height 15
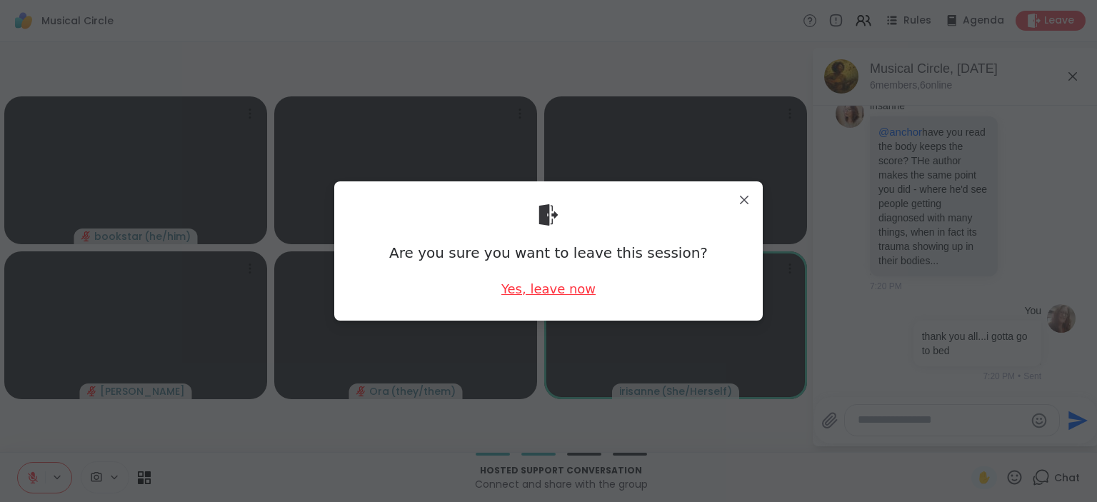
click at [562, 291] on div "Yes, leave now" at bounding box center [548, 289] width 94 height 18
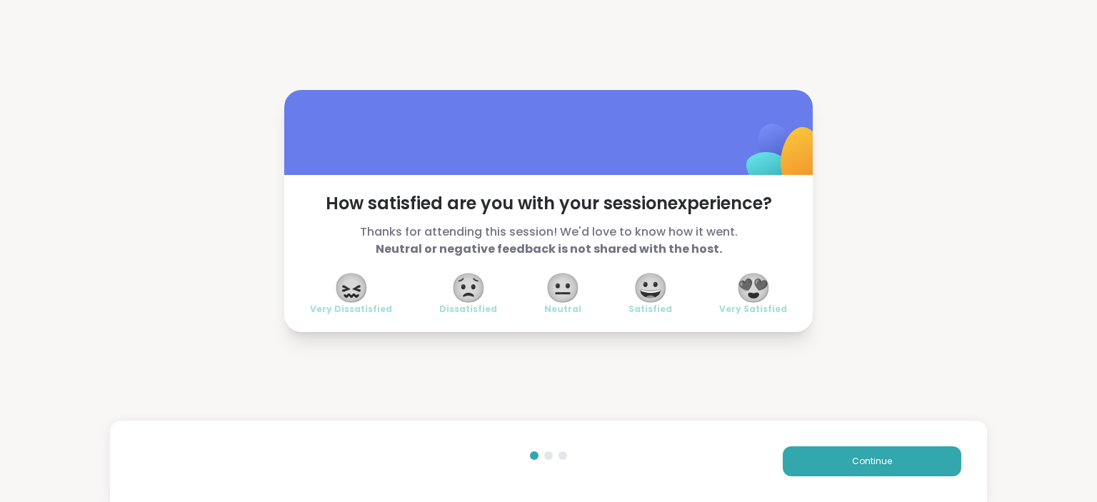
click at [755, 281] on span "😍" at bounding box center [753, 288] width 36 height 26
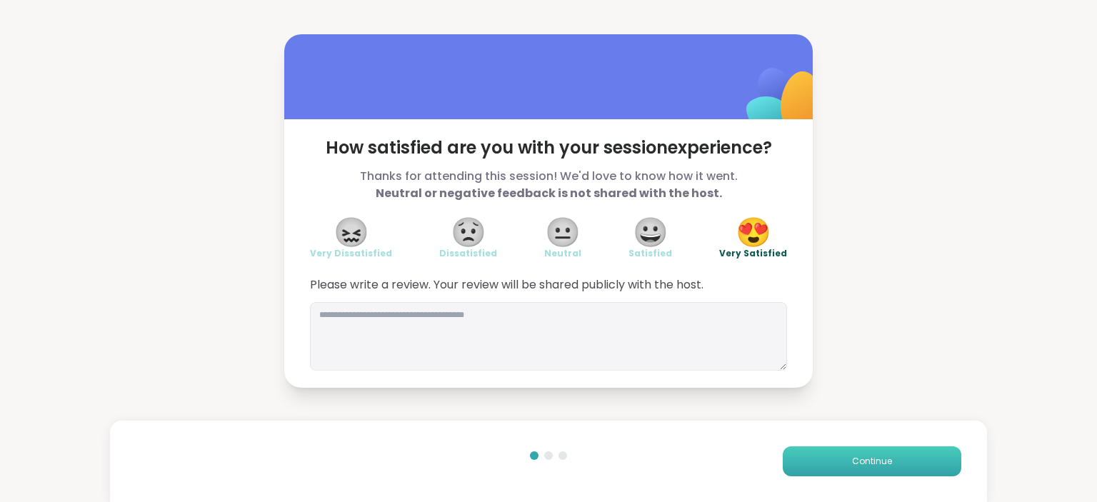
click at [824, 451] on button "Continue" at bounding box center [872, 461] width 178 height 30
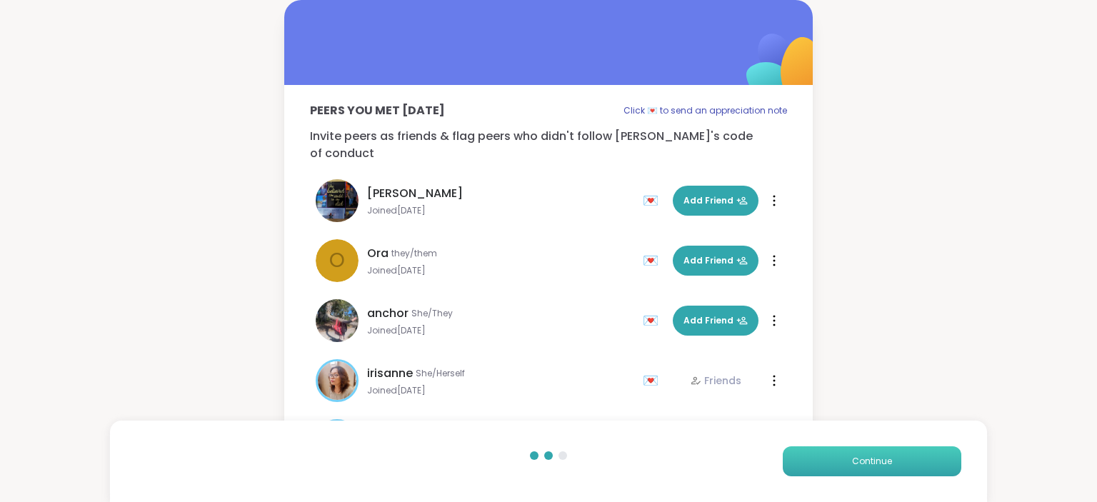
click at [824, 451] on button "Continue" at bounding box center [872, 461] width 178 height 30
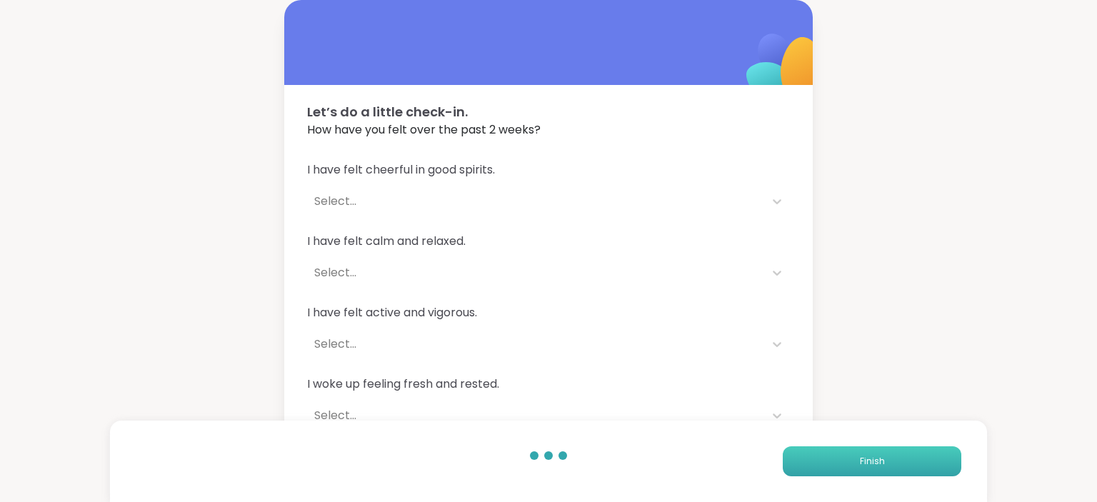
click at [824, 451] on button "Finish" at bounding box center [872, 461] width 178 height 30
